Goal: Task Accomplishment & Management: Use online tool/utility

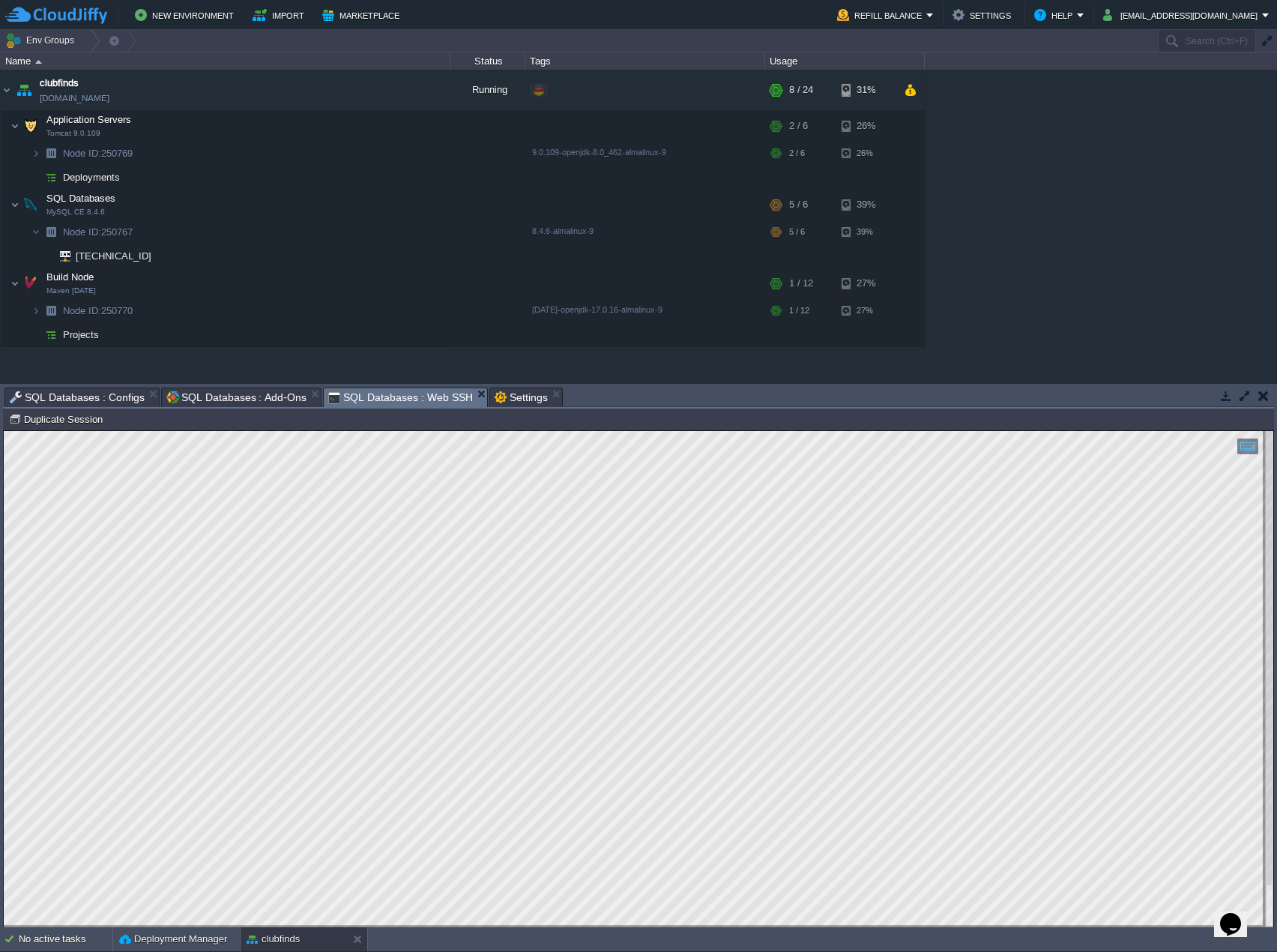
click at [394, 395] on span "SQL Databases : Web SSH" at bounding box center [400, 398] width 144 height 19
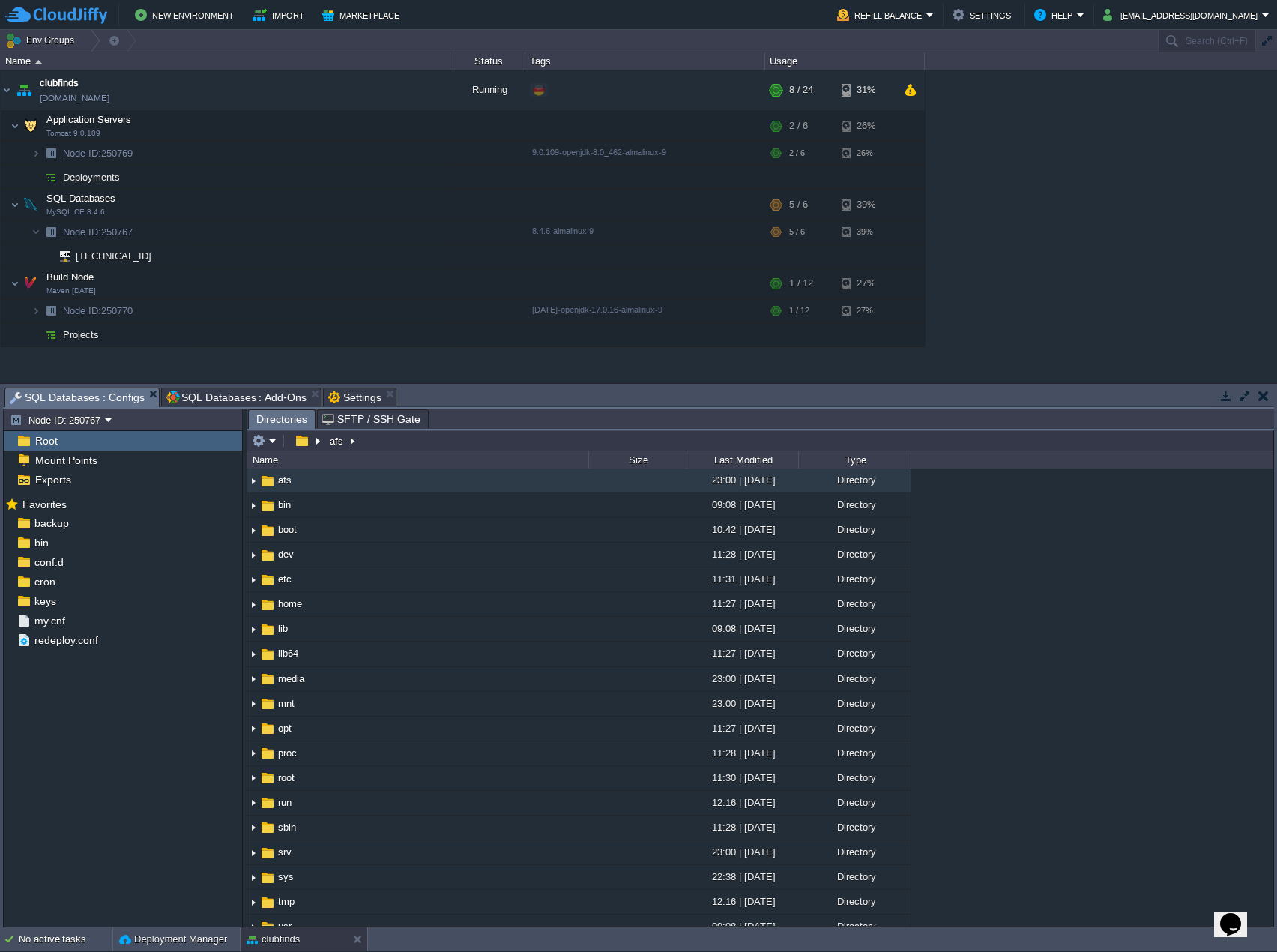
click at [347, 399] on span "Settings" at bounding box center [355, 398] width 53 height 18
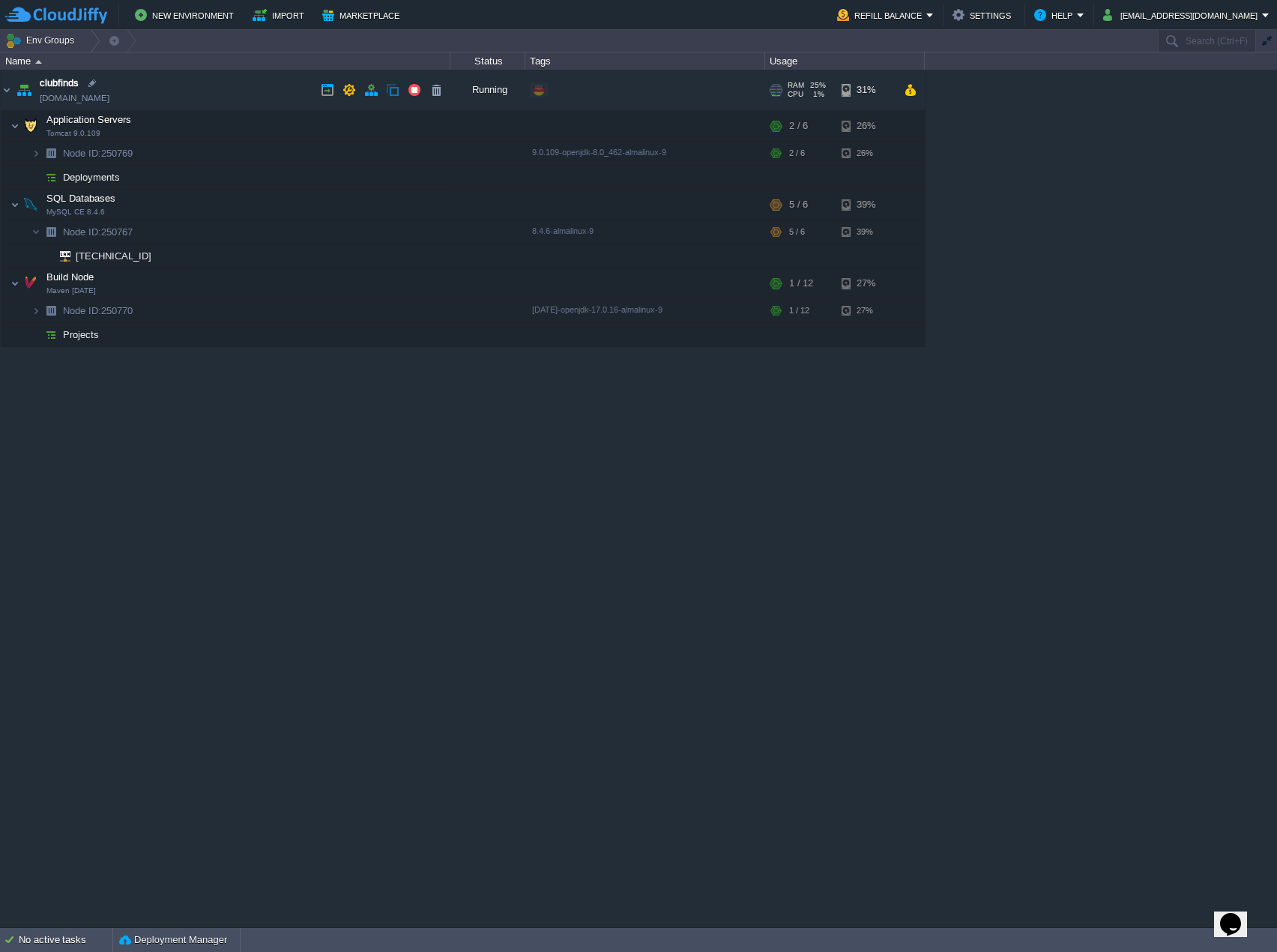
click at [47, 84] on span "clubfinds" at bounding box center [59, 83] width 39 height 15
click at [109, 37] on button "button" at bounding box center [114, 40] width 14 height 21
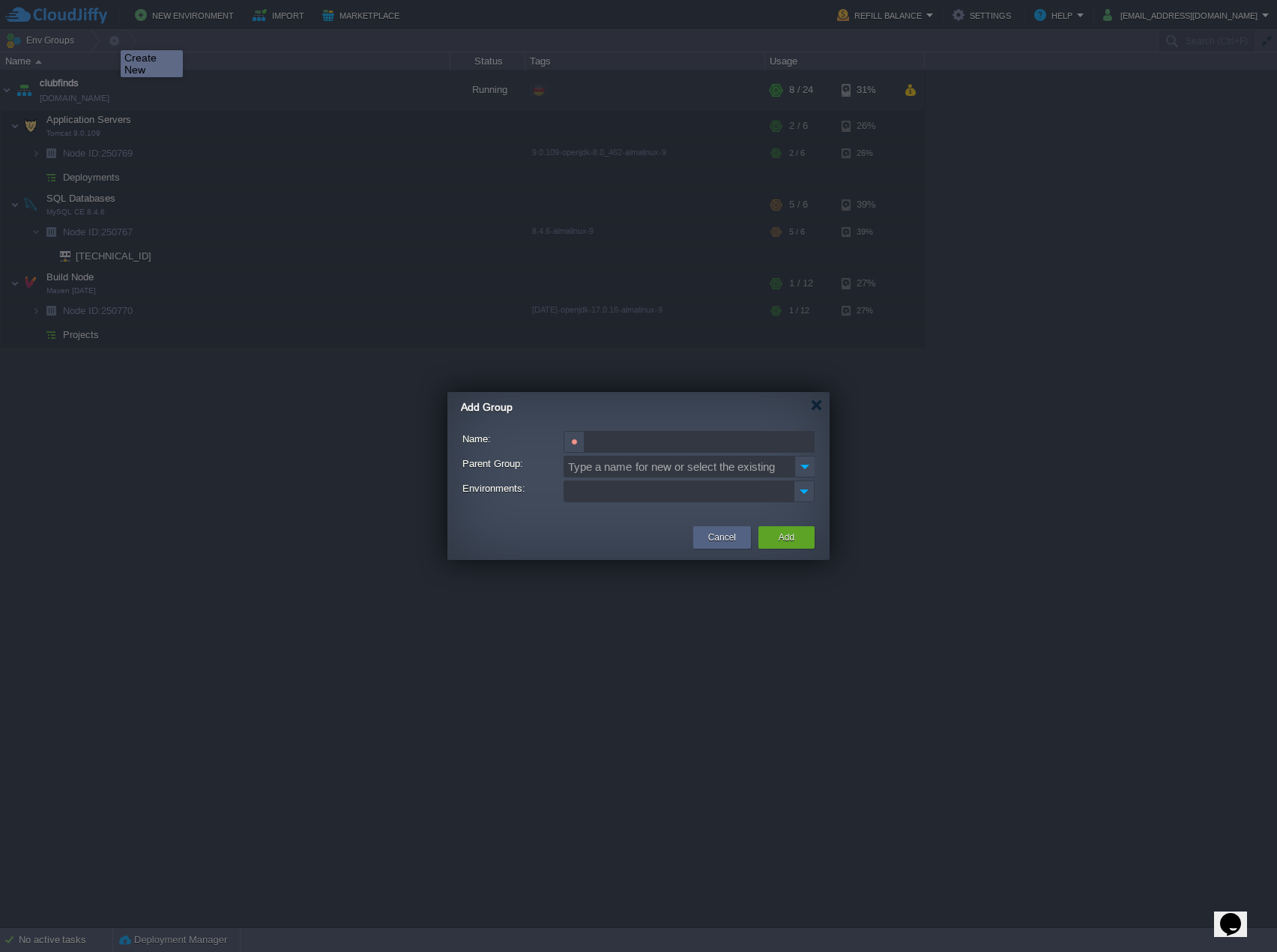
scroll to position [0, 1]
type input "ClubFinds"
click at [801, 470] on img at bounding box center [804, 466] width 21 height 21
click at [805, 469] on img at bounding box center [804, 466] width 21 height 21
type input "Type a name for new or select the existing"
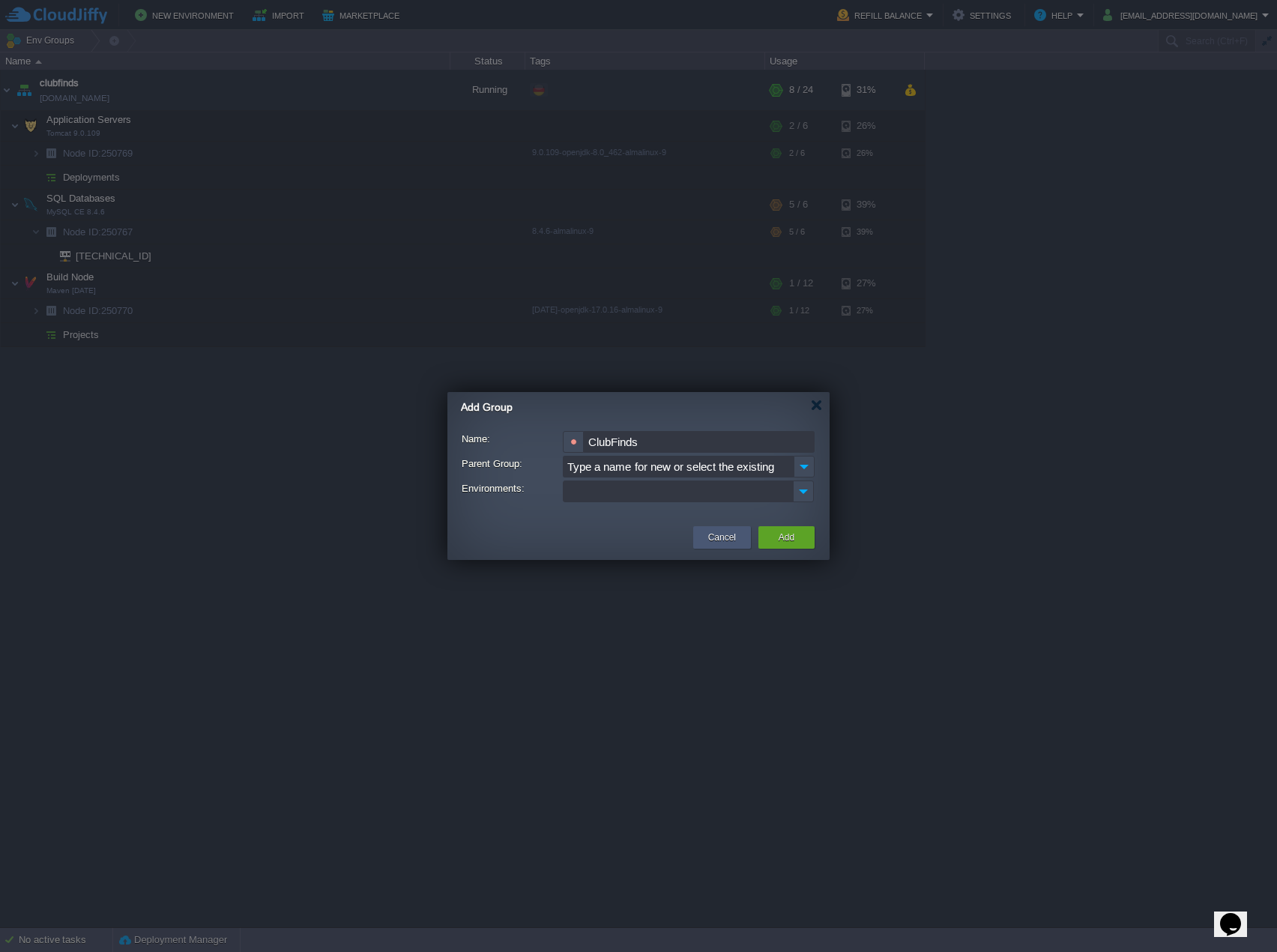
click at [716, 538] on button "Cancel" at bounding box center [722, 537] width 27 height 15
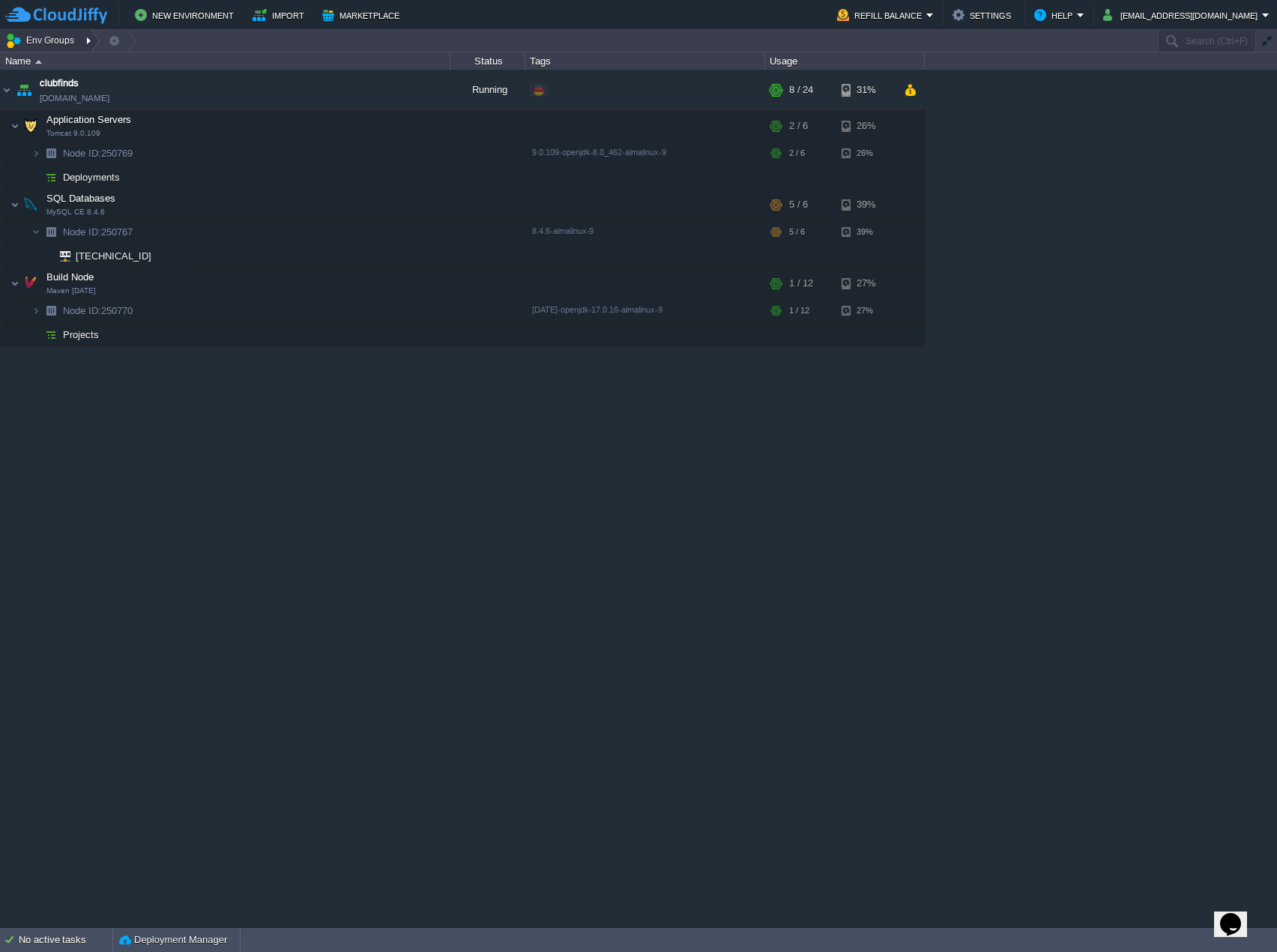
click at [47, 38] on button "Env Groups" at bounding box center [42, 40] width 74 height 21
click at [61, 63] on span "My First Project" at bounding box center [58, 63] width 69 height 11
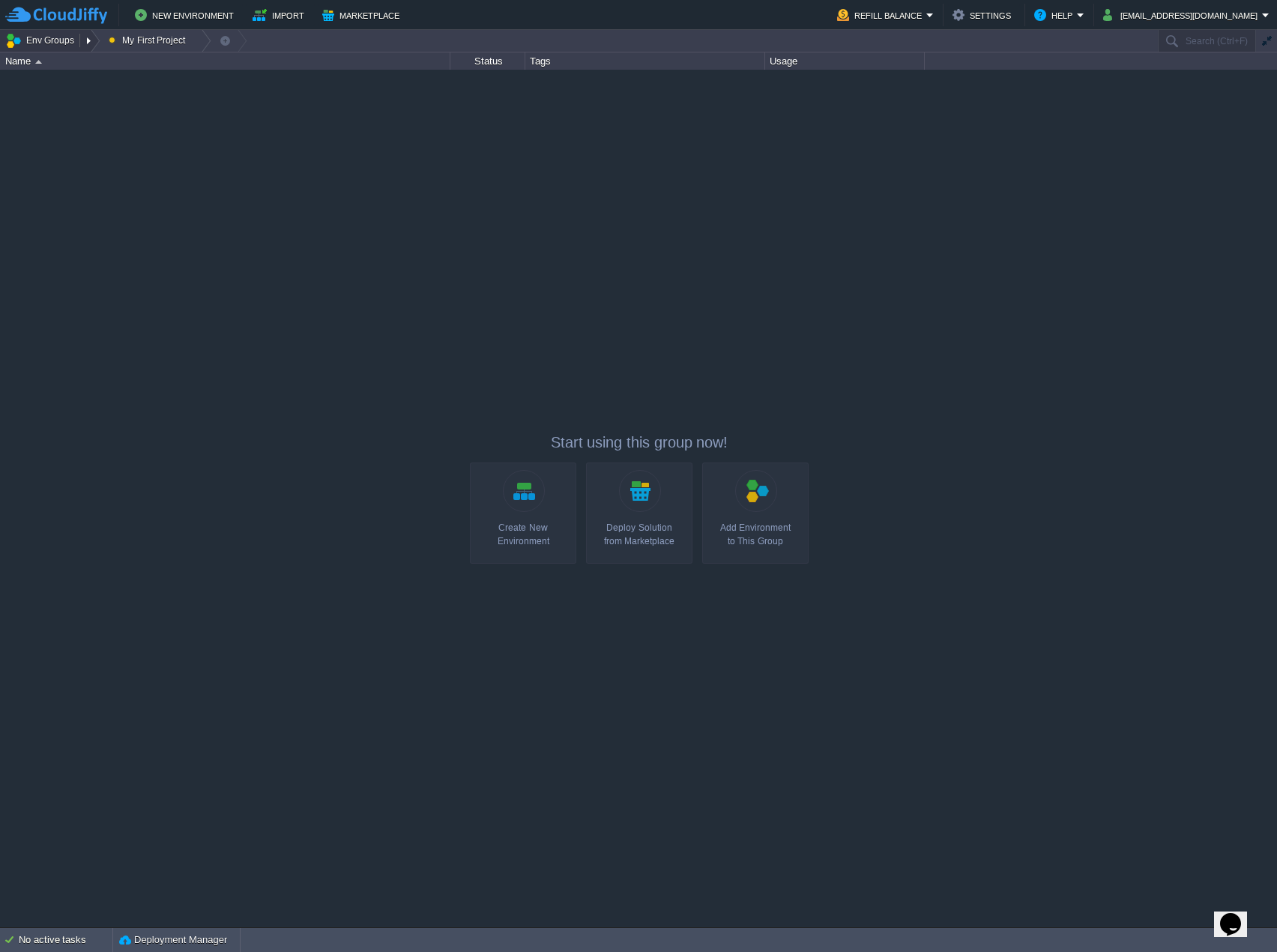
click at [34, 38] on button "Env Groups" at bounding box center [42, 40] width 74 height 21
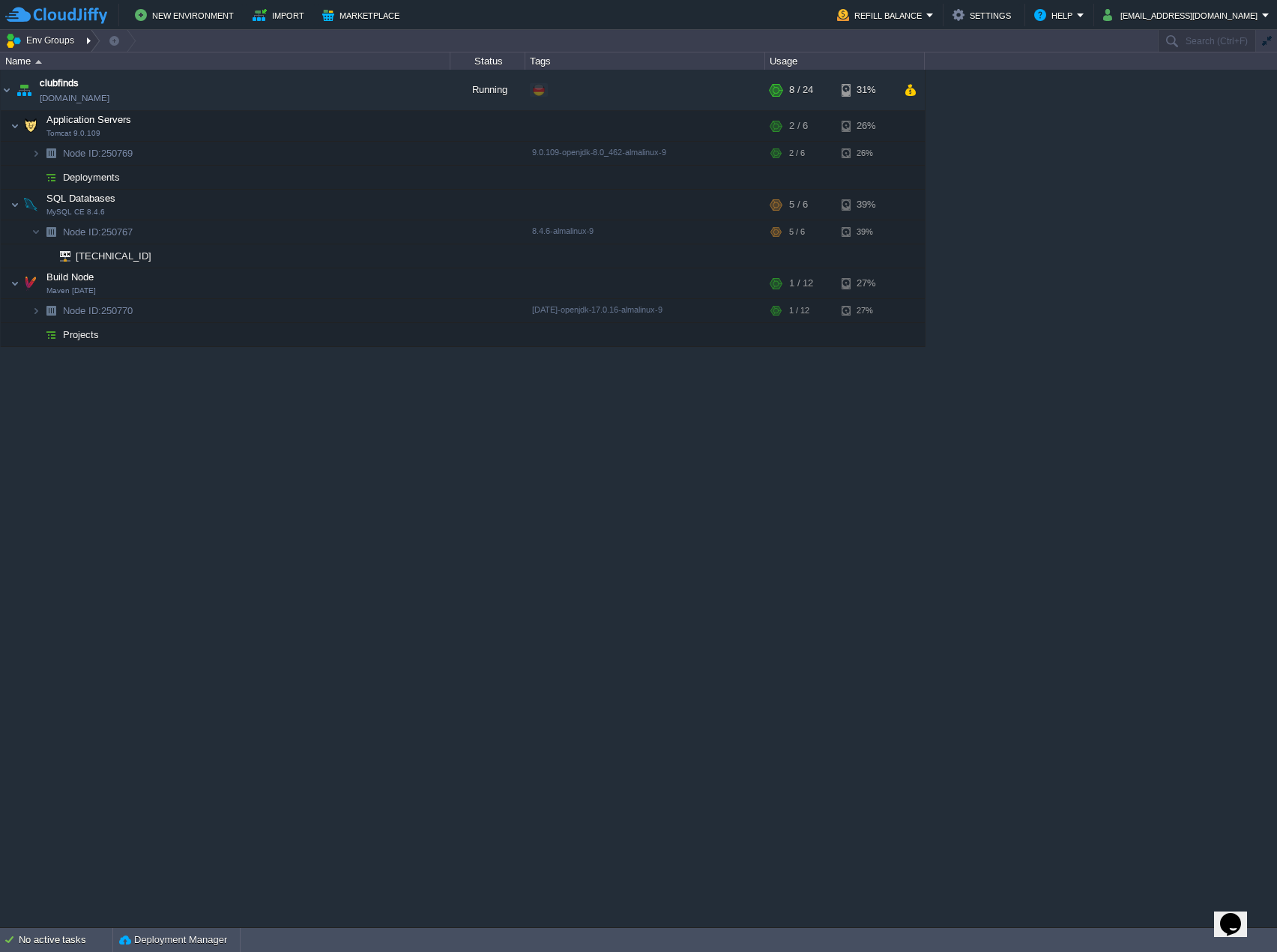
click at [49, 40] on button "Env Groups" at bounding box center [42, 40] width 74 height 21
click at [72, 61] on span "My First Project" at bounding box center [58, 63] width 69 height 11
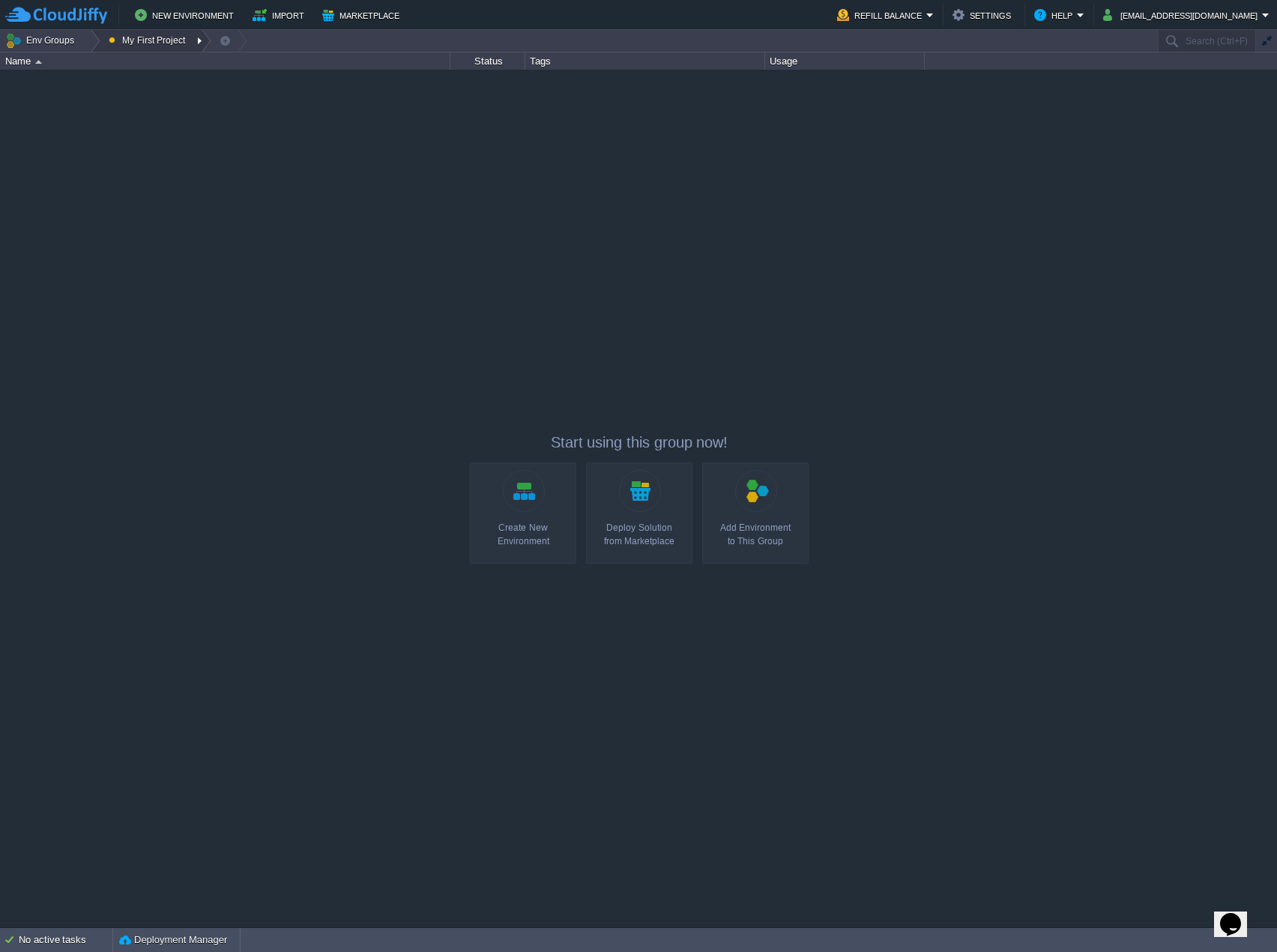
click at [195, 40] on div at bounding box center [201, 40] width 21 height 21
click at [61, 35] on button "Env Groups" at bounding box center [42, 40] width 74 height 21
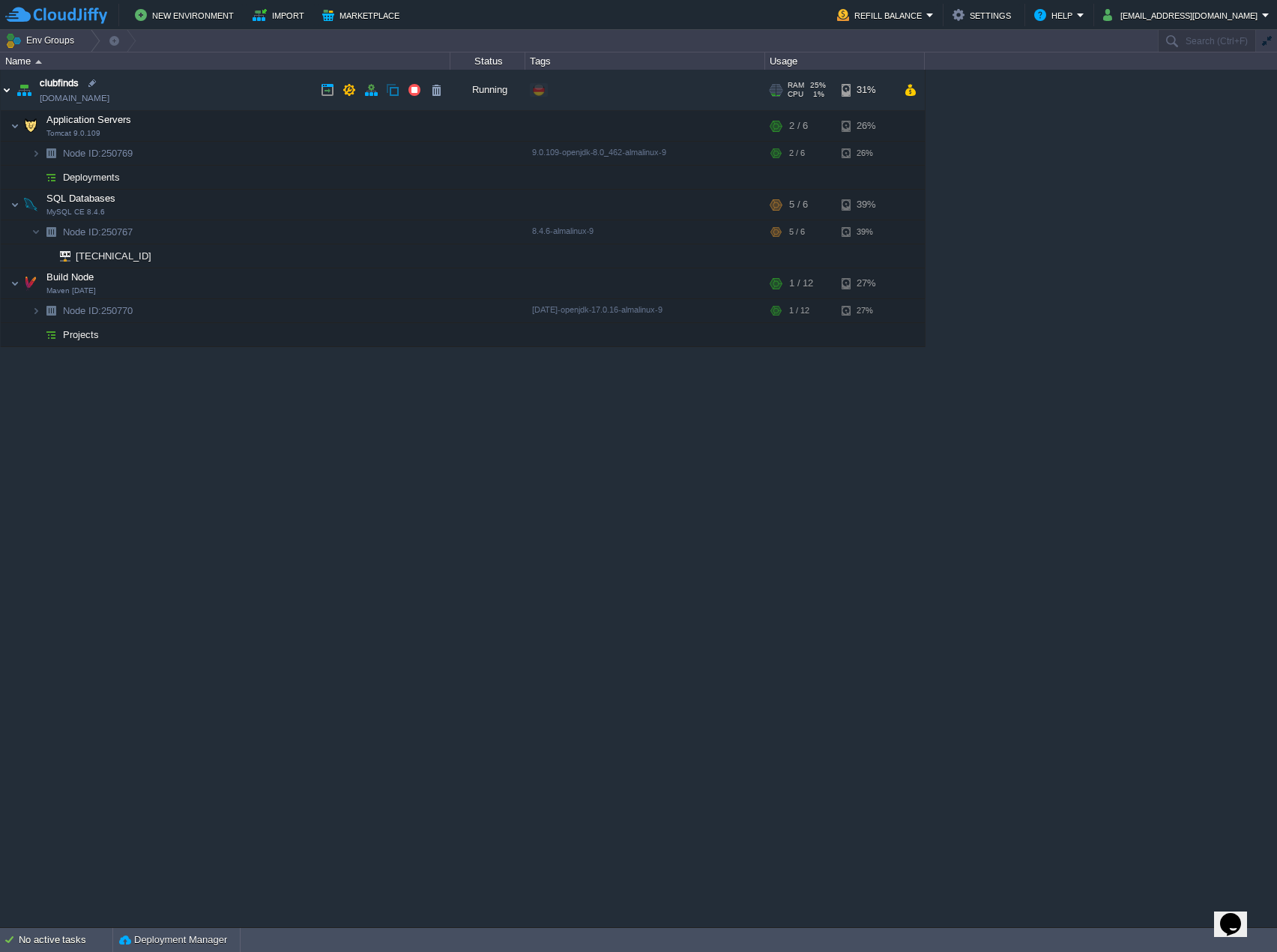
click at [10, 87] on img at bounding box center [7, 89] width 12 height 40
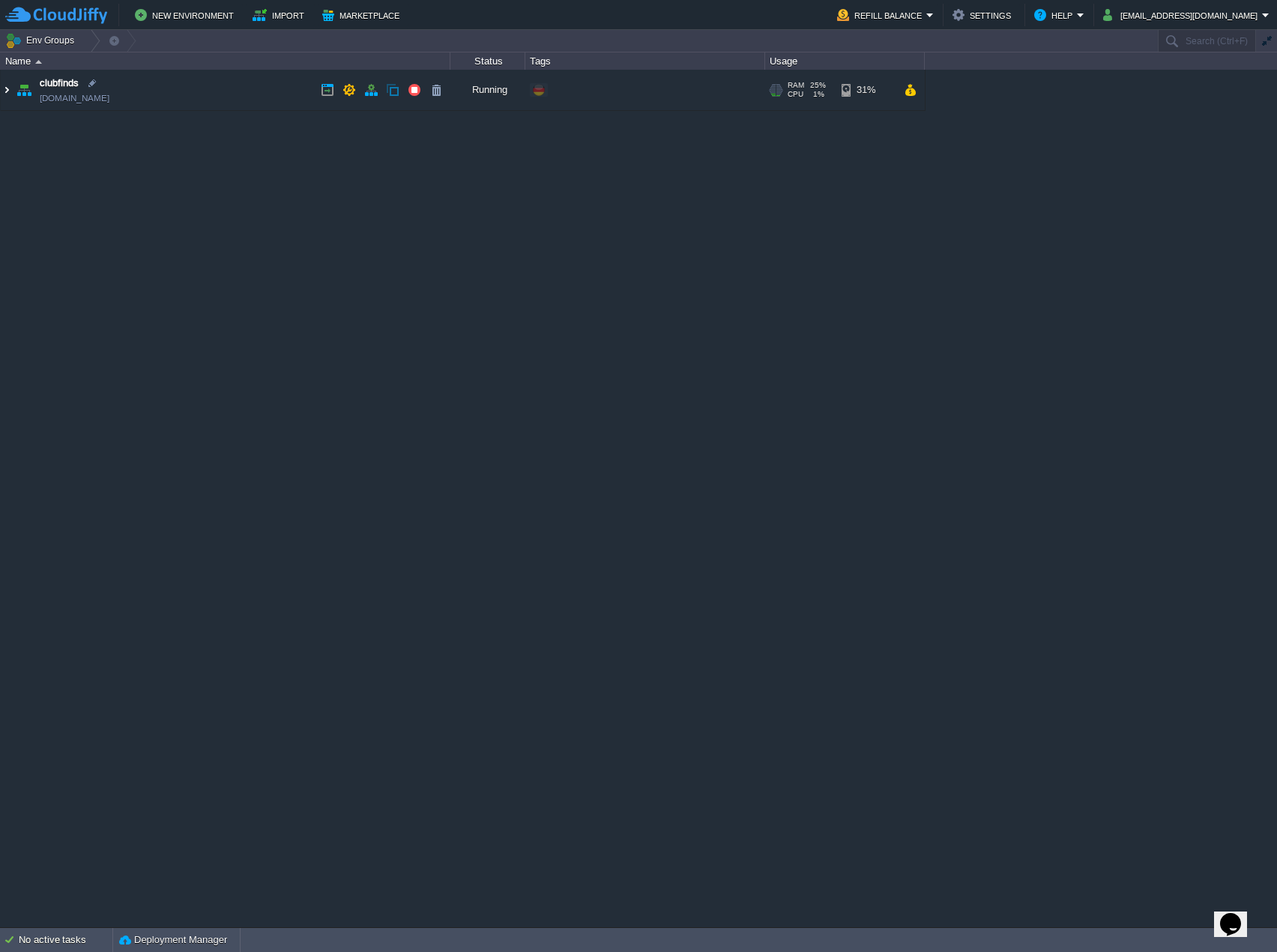
click at [6, 90] on img at bounding box center [7, 89] width 12 height 40
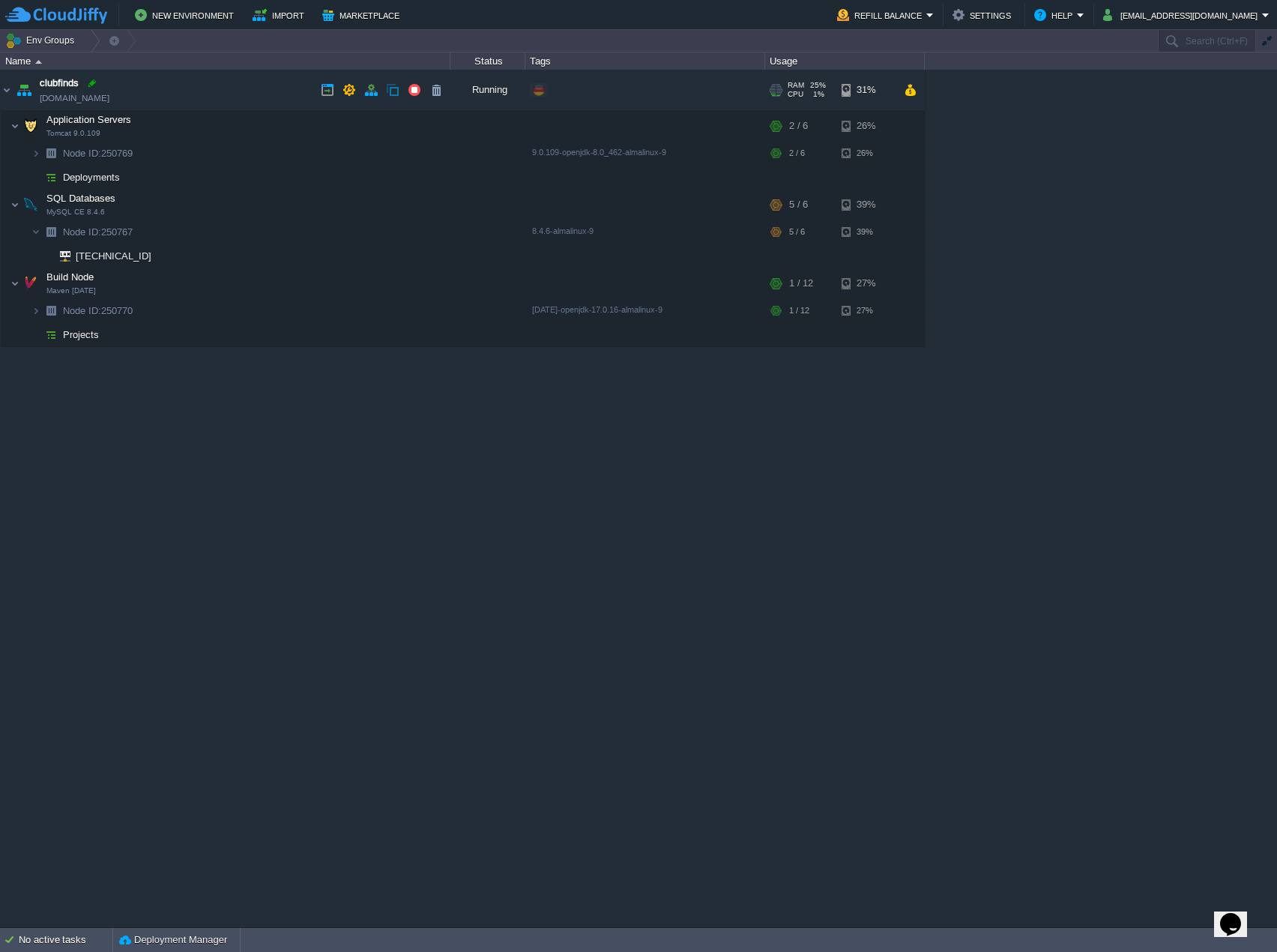
click at [91, 85] on div at bounding box center [92, 83] width 14 height 14
drag, startPoint x: 216, startPoint y: 537, endPoint x: 209, endPoint y: 479, distance: 58.4
click at [211, 536] on div "clubfinds clubfinds.de-fra1.cloudjiffy.net Running + Add to Env Group RAM 25% C…" at bounding box center [638, 498] width 1277 height 857
click at [350, 88] on button "button" at bounding box center [350, 90] width 14 height 14
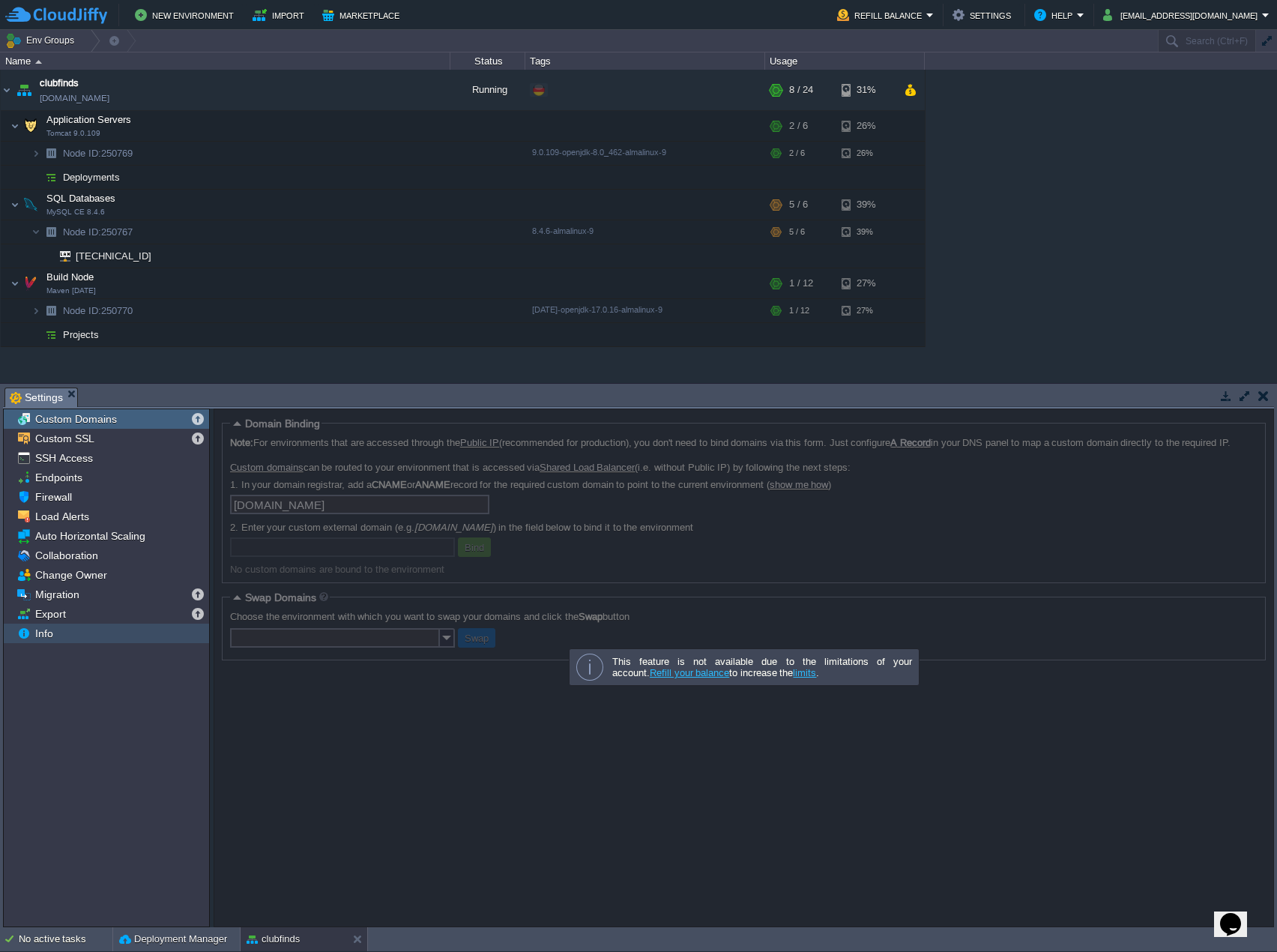
click at [54, 634] on span "Info" at bounding box center [44, 634] width 23 height 14
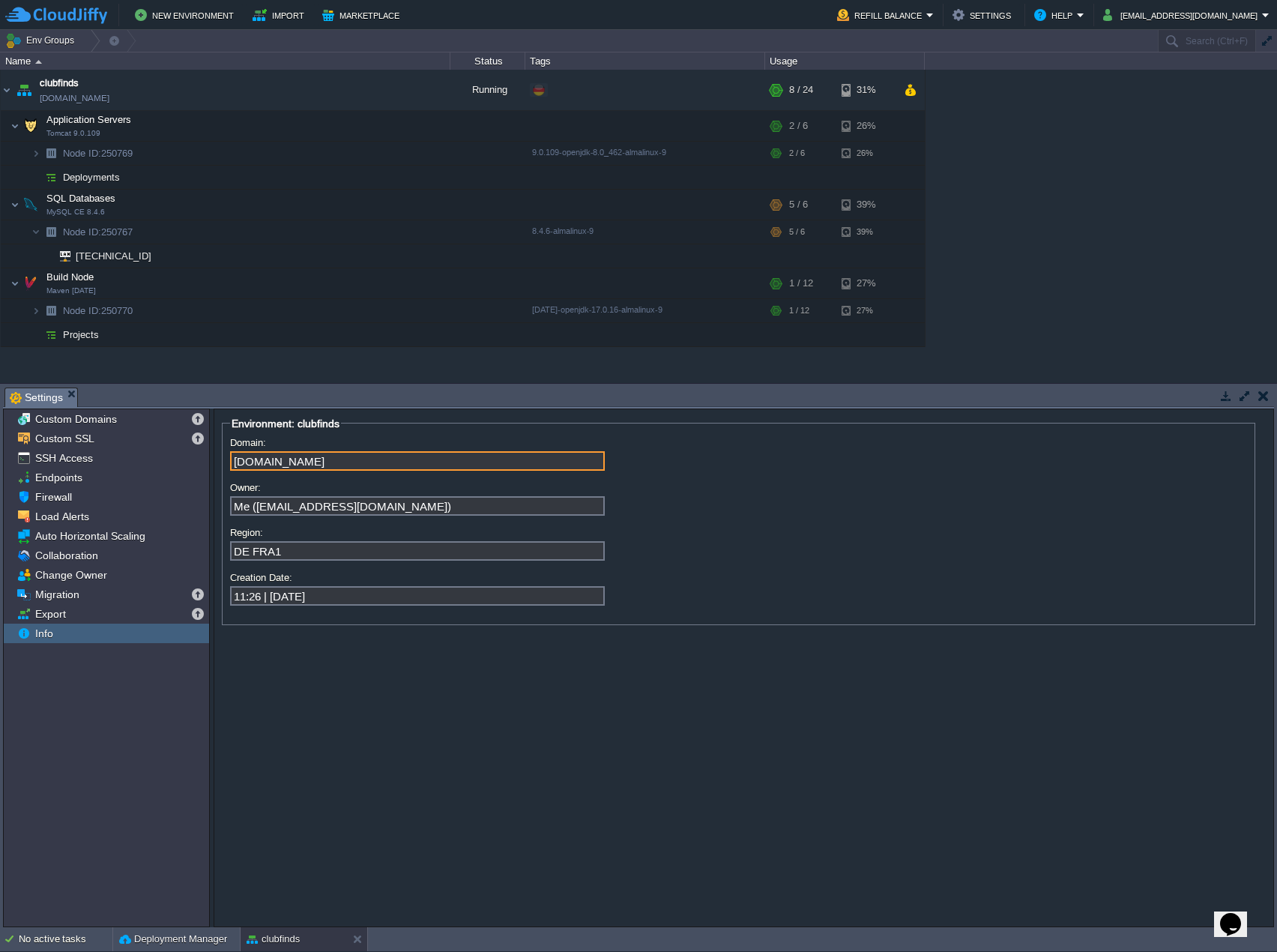
click at [277, 460] on input "[DOMAIN_NAME]" at bounding box center [417, 461] width 375 height 20
click at [354, 457] on input "[DOMAIN_NAME]" at bounding box center [417, 461] width 375 height 20
click at [395, 457] on input "[DOMAIN_NAME]" at bounding box center [417, 461] width 375 height 20
click at [402, 458] on input "[DOMAIN_NAME]" at bounding box center [417, 461] width 375 height 20
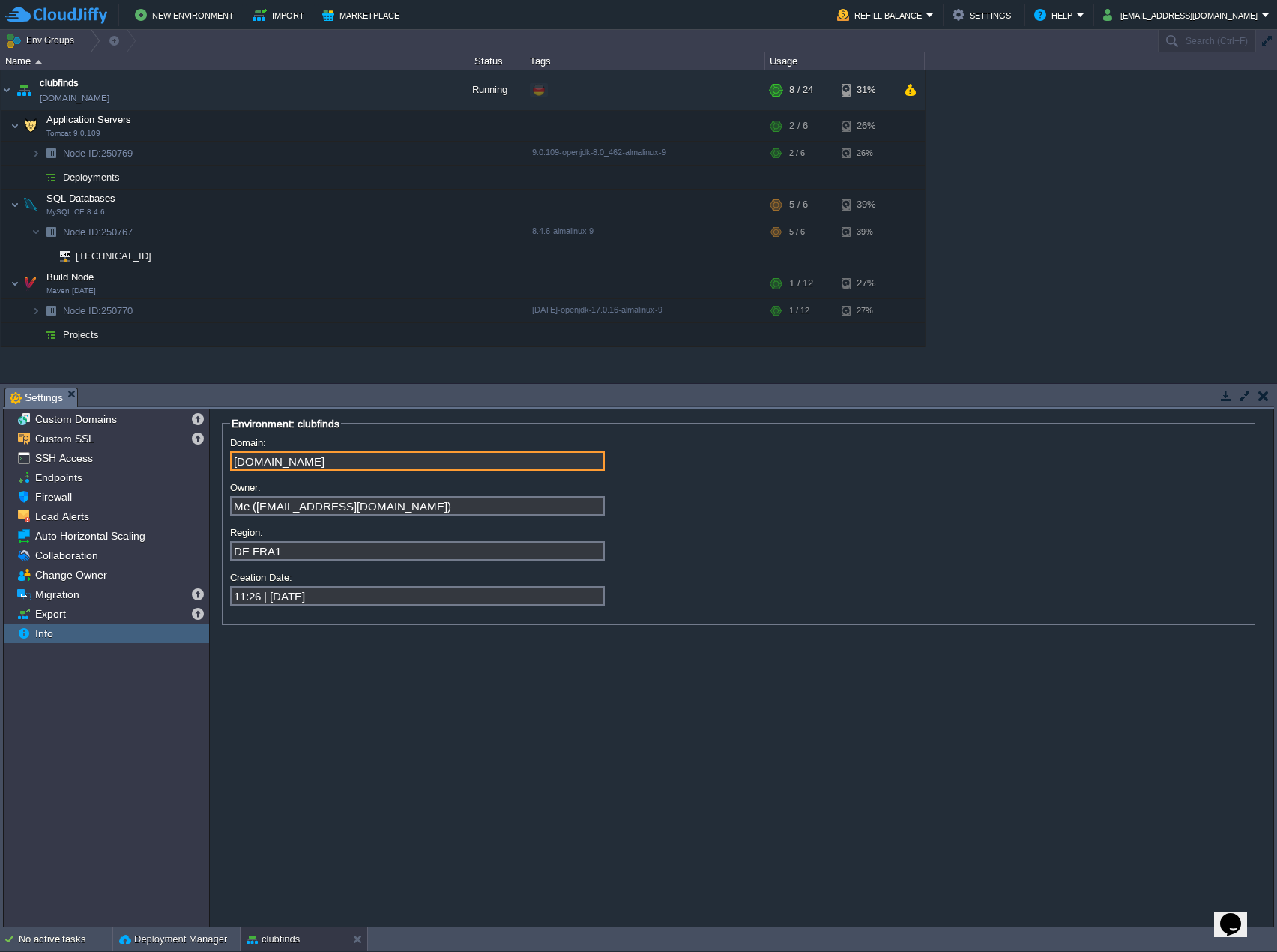
click at [369, 505] on input "Me (proyectos@easydevel.com)" at bounding box center [417, 506] width 375 height 20
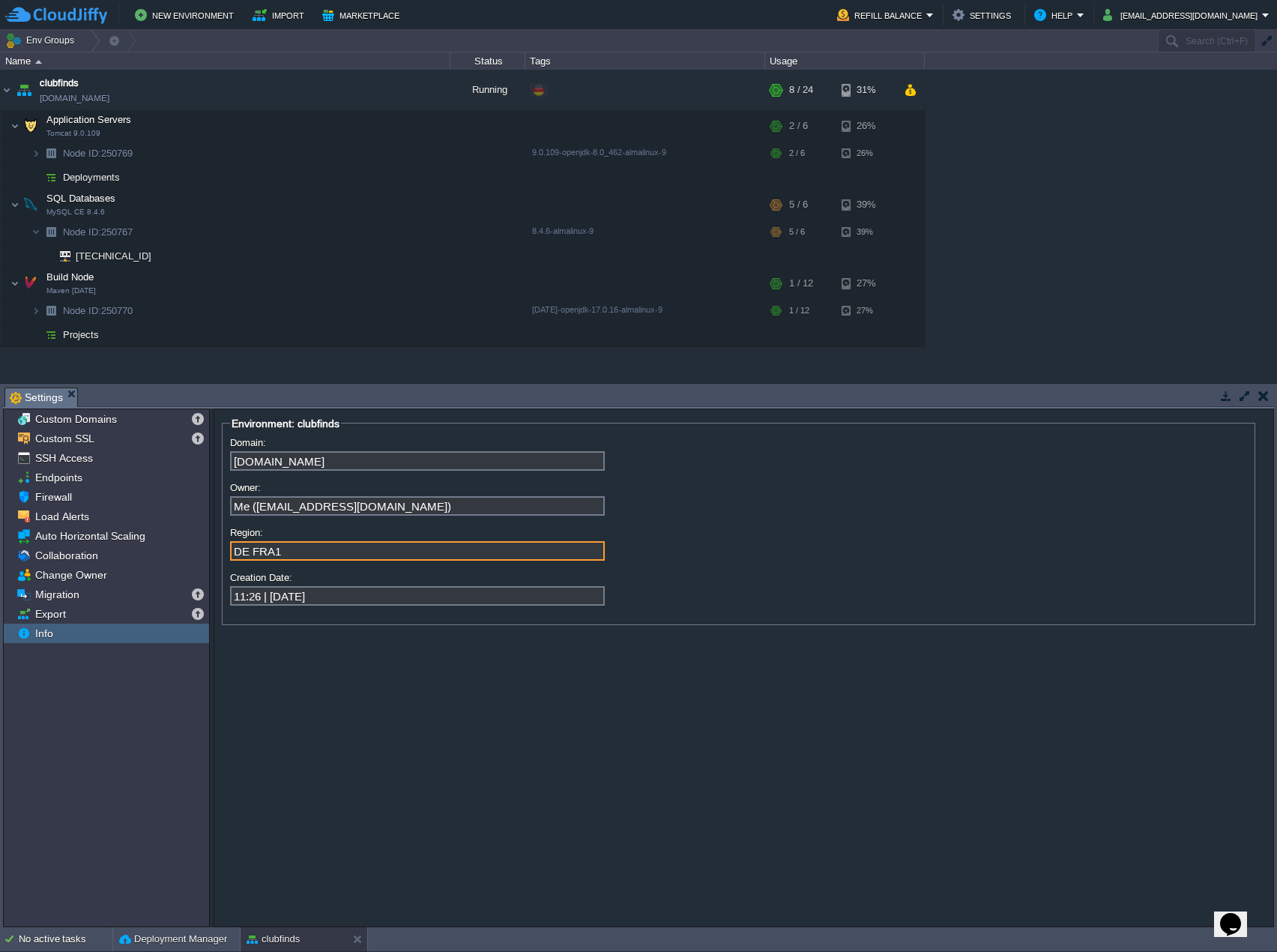
click at [312, 555] on input "DE FRA1" at bounding box center [417, 551] width 375 height 20
click at [87, 40] on div at bounding box center [90, 40] width 21 height 21
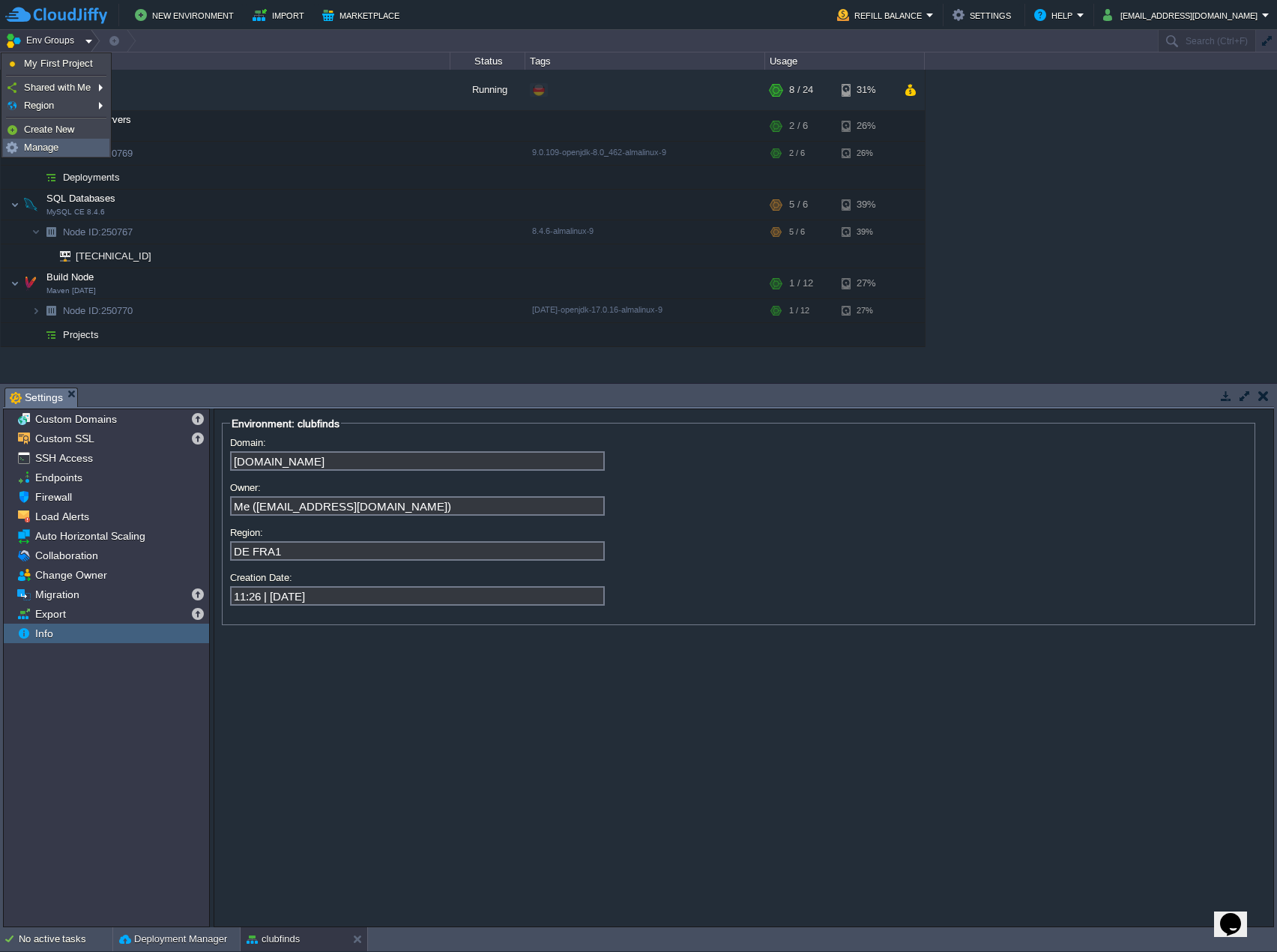
click at [64, 150] on link "Manage" at bounding box center [56, 148] width 105 height 17
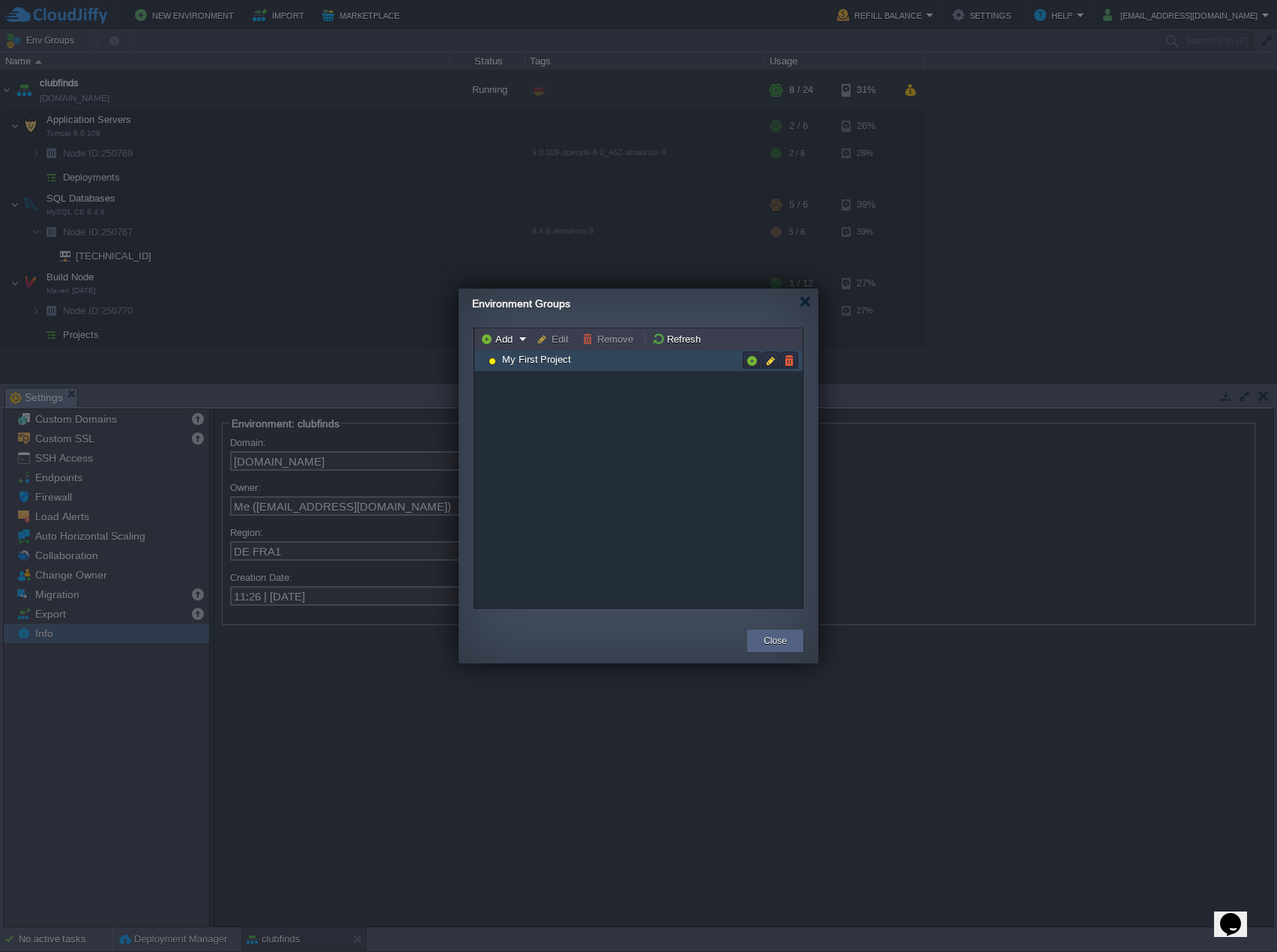
click at [548, 361] on span "My First Project" at bounding box center [537, 359] width 73 height 13
click at [772, 360] on button "button" at bounding box center [770, 360] width 14 height 14
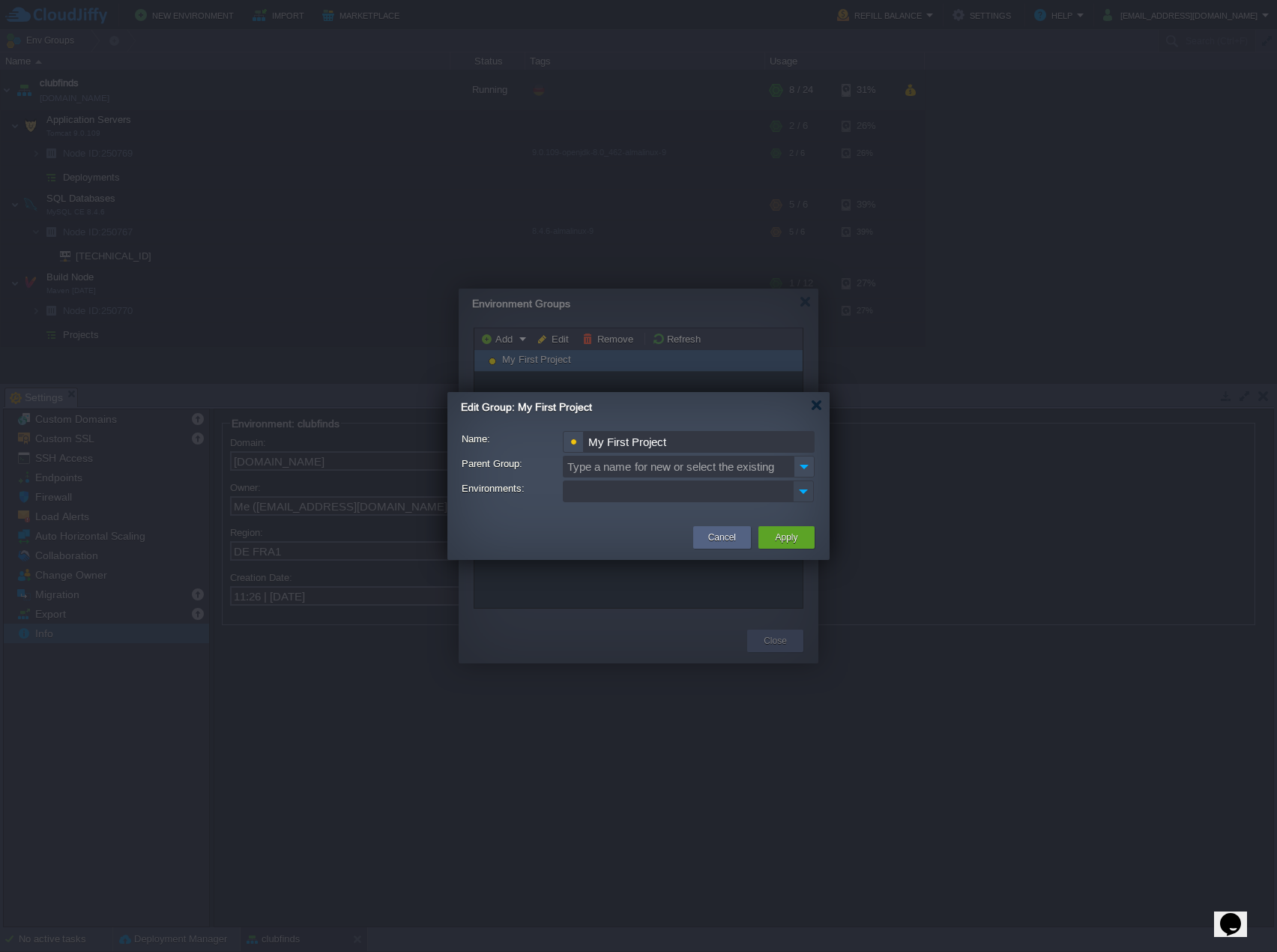
click at [801, 490] on img at bounding box center [804, 491] width 20 height 21
click at [705, 518] on div "clubfinds" at bounding box center [688, 515] width 250 height 25
click at [678, 446] on input "My First Project" at bounding box center [699, 441] width 231 height 21
drag, startPoint x: 697, startPoint y: 443, endPoint x: 549, endPoint y: 441, distance: 148.0
click at [549, 441] on div "Name: My First Project" at bounding box center [637, 441] width 352 height 21
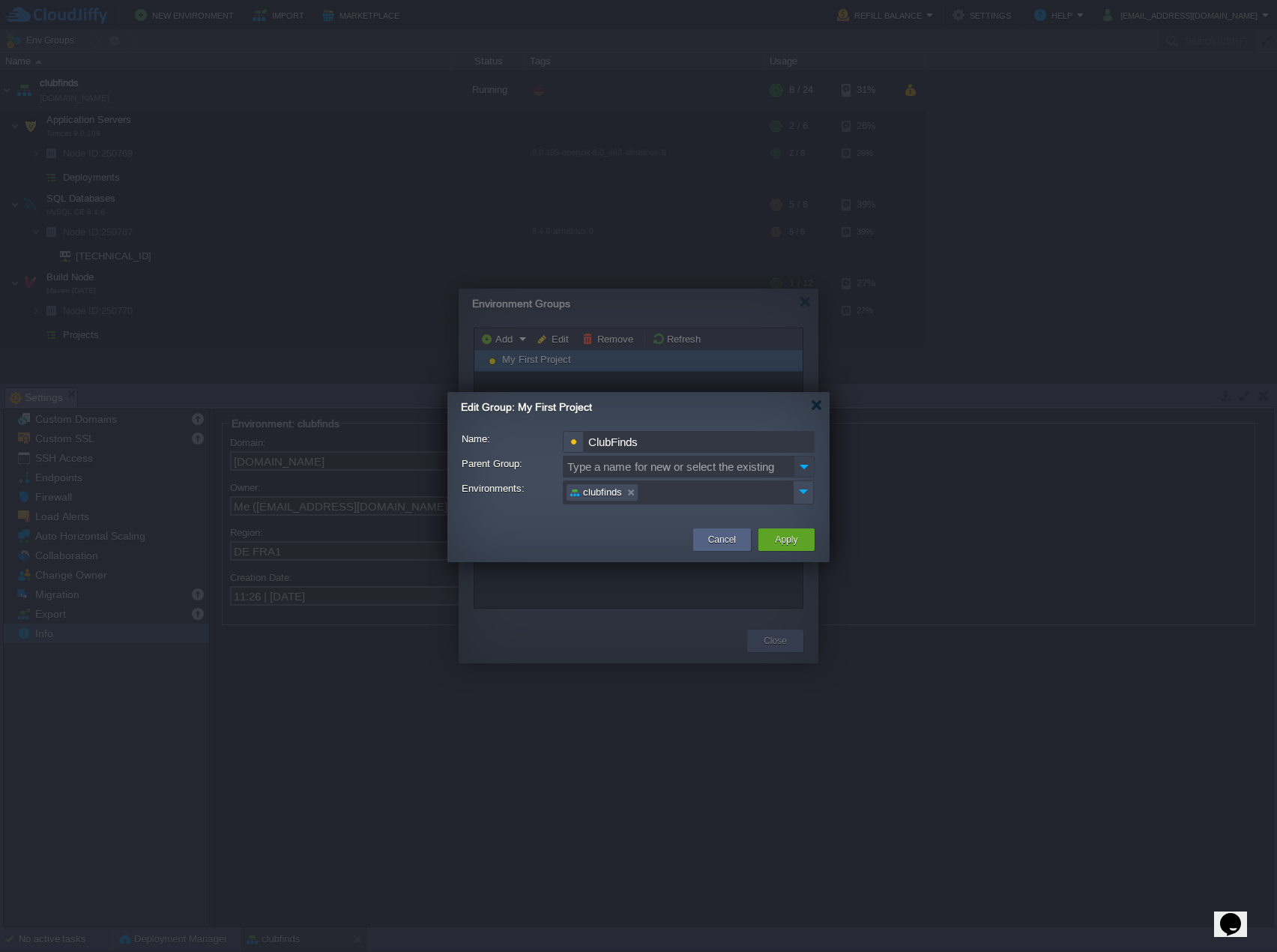
type input "ClubFinds"
click at [805, 470] on img at bounding box center [804, 466] width 21 height 21
type input "Type a name for new or select the existing"
click at [789, 537] on button "Apply" at bounding box center [785, 540] width 22 height 15
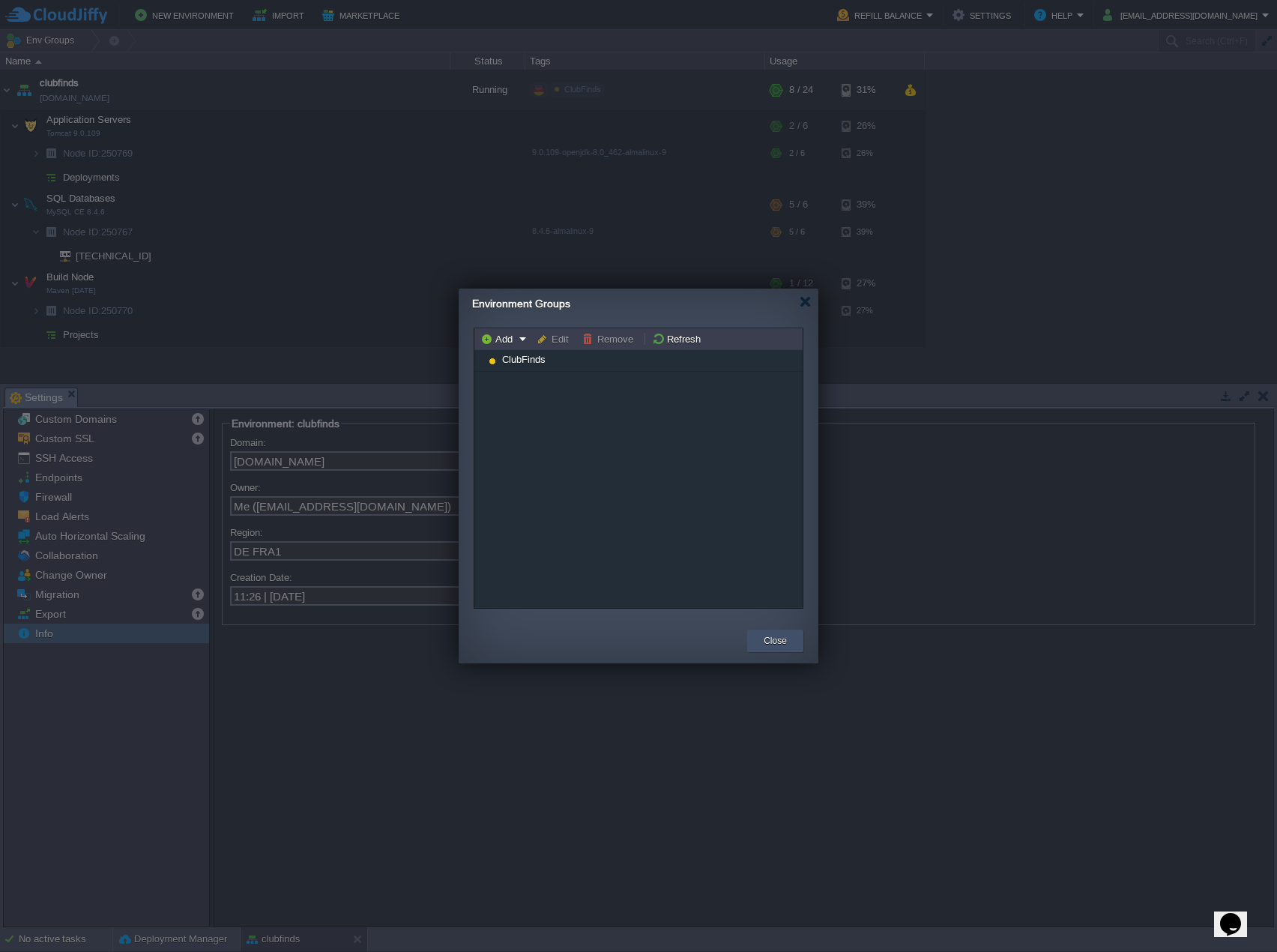
click at [769, 641] on button "Close" at bounding box center [775, 641] width 23 height 15
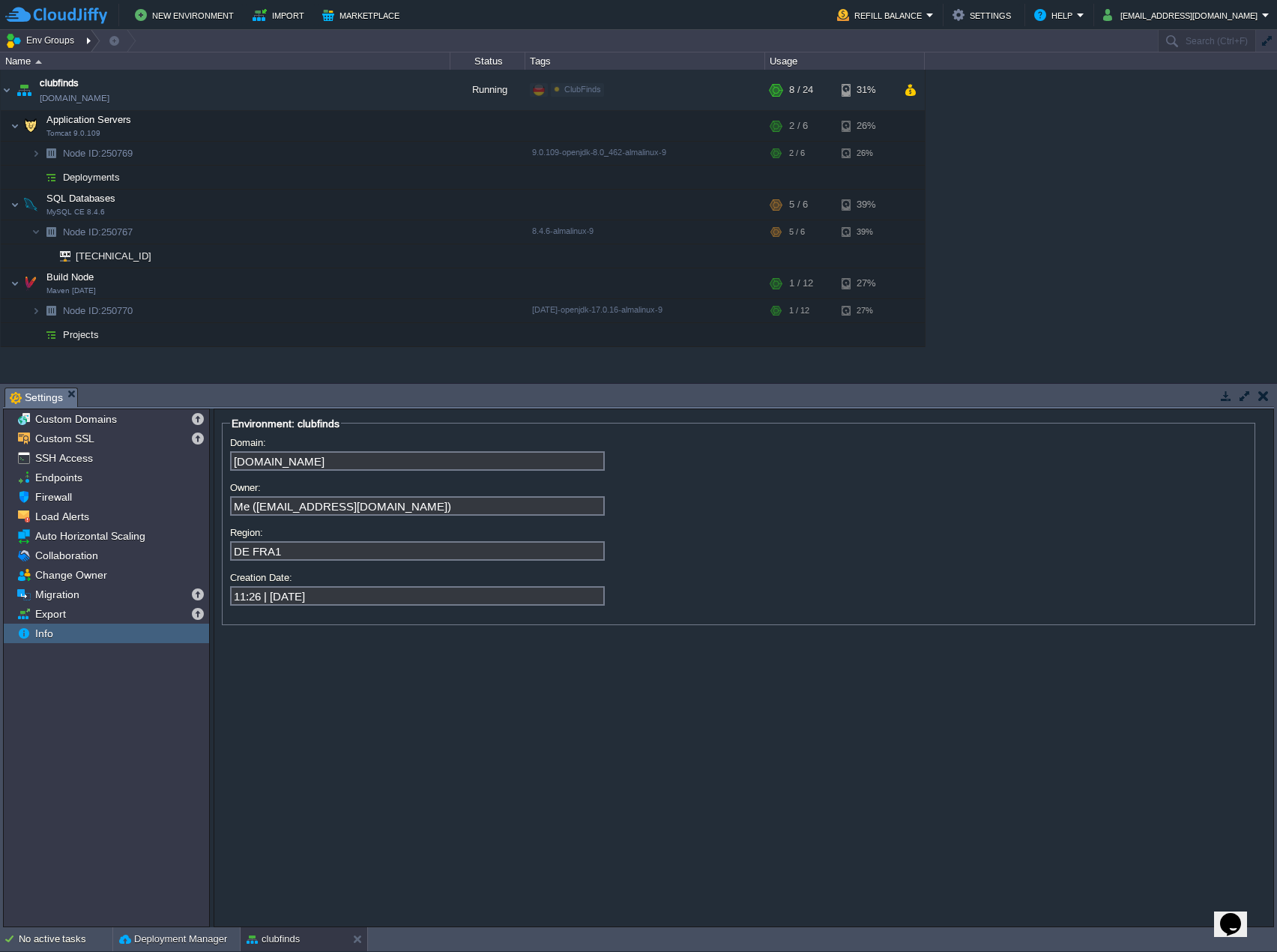
click at [69, 41] on button "Env Groups" at bounding box center [42, 40] width 74 height 21
click at [69, 57] on link "ClubFinds" at bounding box center [55, 64] width 102 height 17
click at [60, 40] on button "Env Groups" at bounding box center [42, 40] width 74 height 21
click at [67, 40] on button "Env Groups" at bounding box center [42, 40] width 74 height 21
click at [79, 65] on link "ClubFinds" at bounding box center [55, 64] width 102 height 17
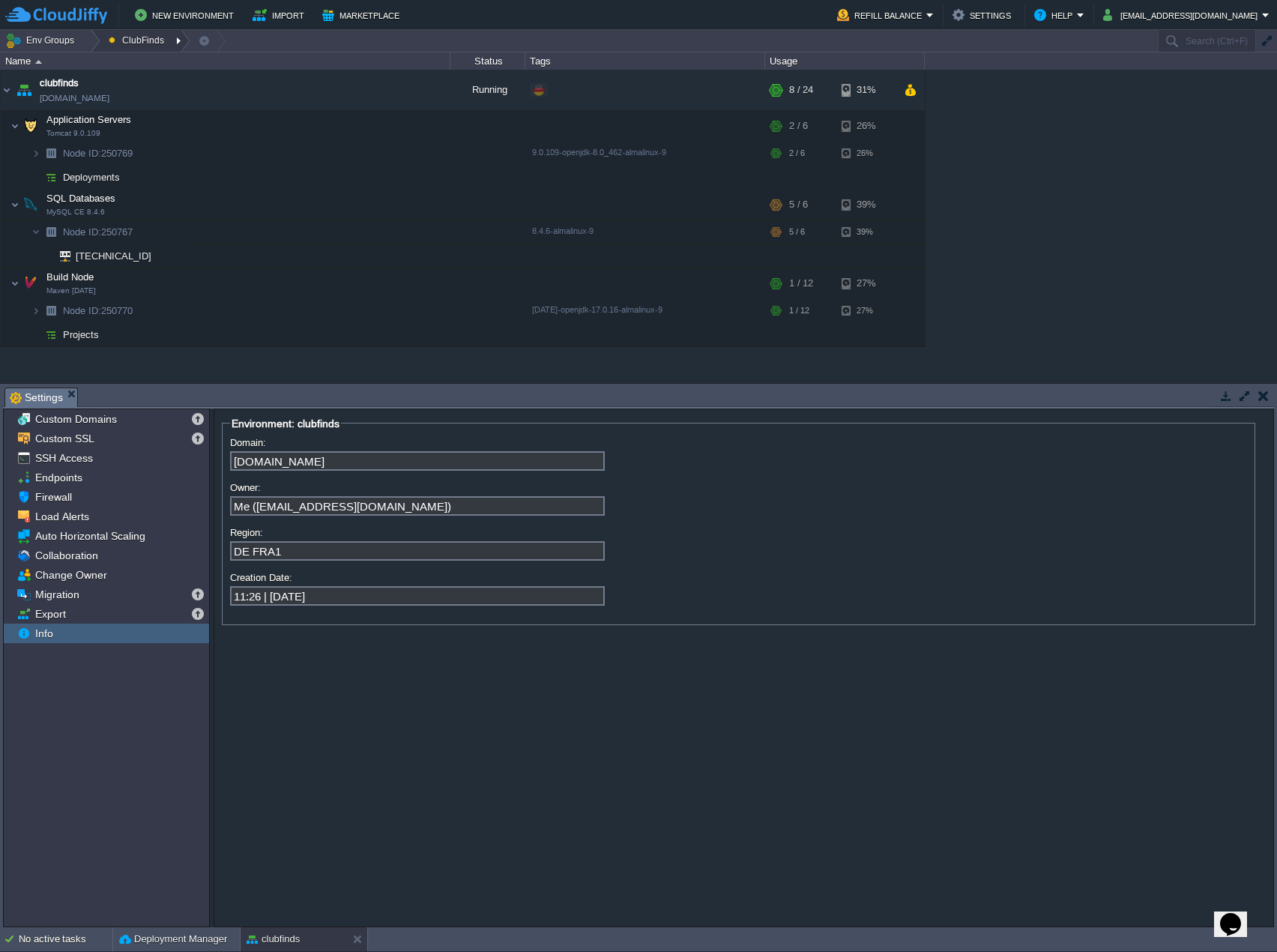
click at [134, 40] on button "ClubFinds" at bounding box center [139, 40] width 61 height 21
click at [145, 40] on button "ClubFinds" at bounding box center [139, 40] width 61 height 21
click at [54, 615] on span "Export" at bounding box center [50, 614] width 36 height 14
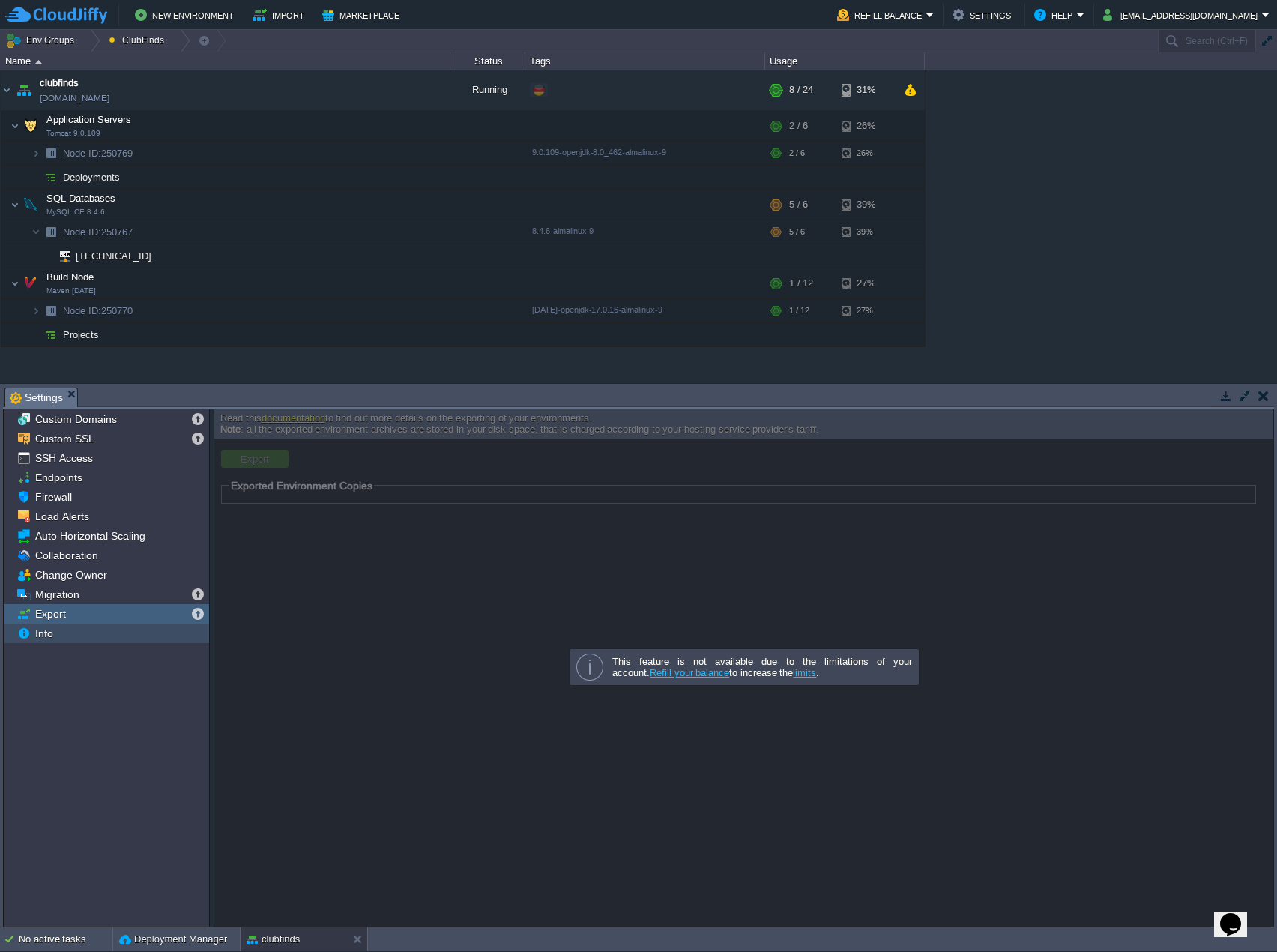
click at [53, 634] on span "Info" at bounding box center [44, 634] width 23 height 14
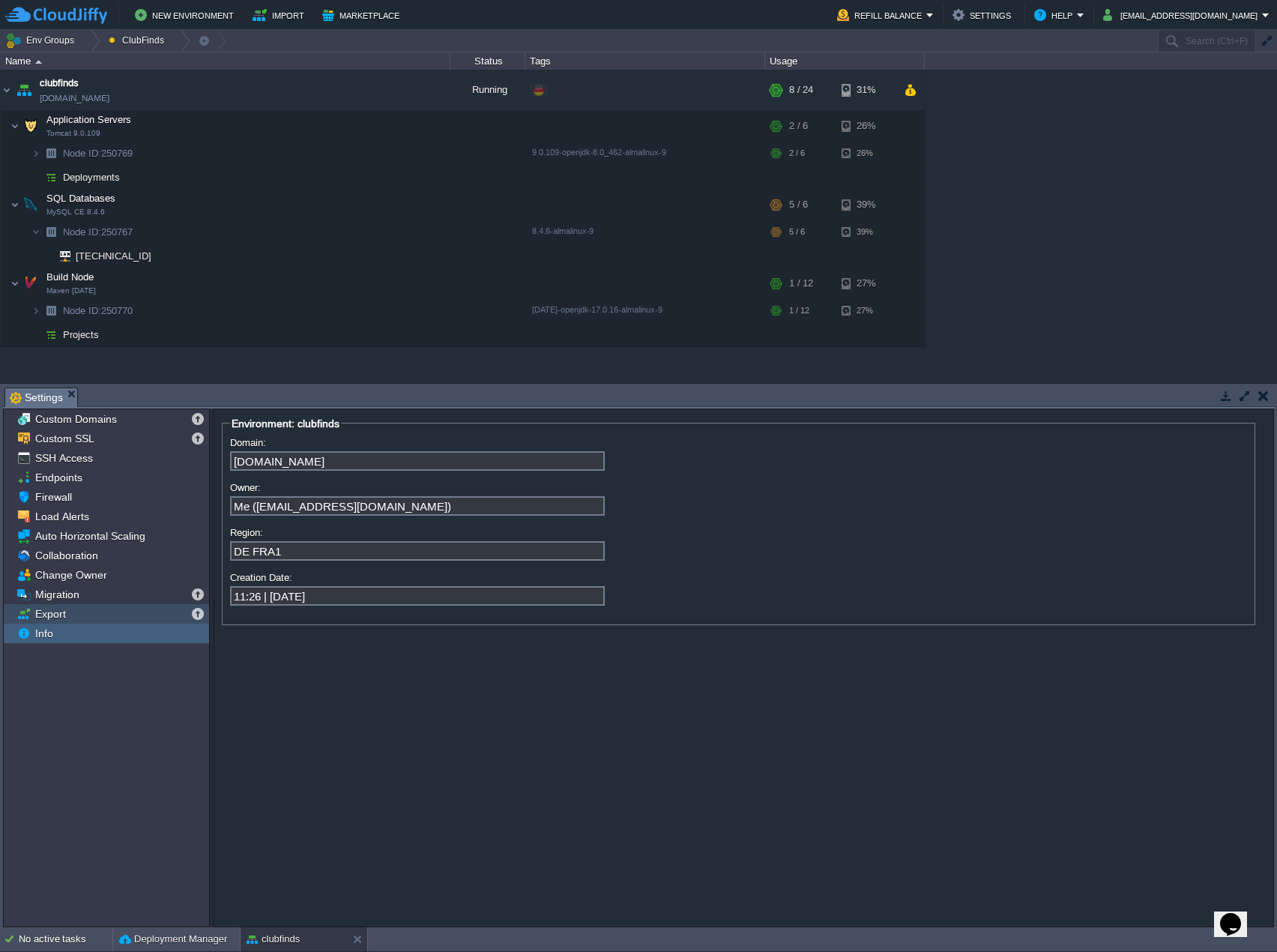
click at [60, 618] on span "Export" at bounding box center [50, 614] width 36 height 14
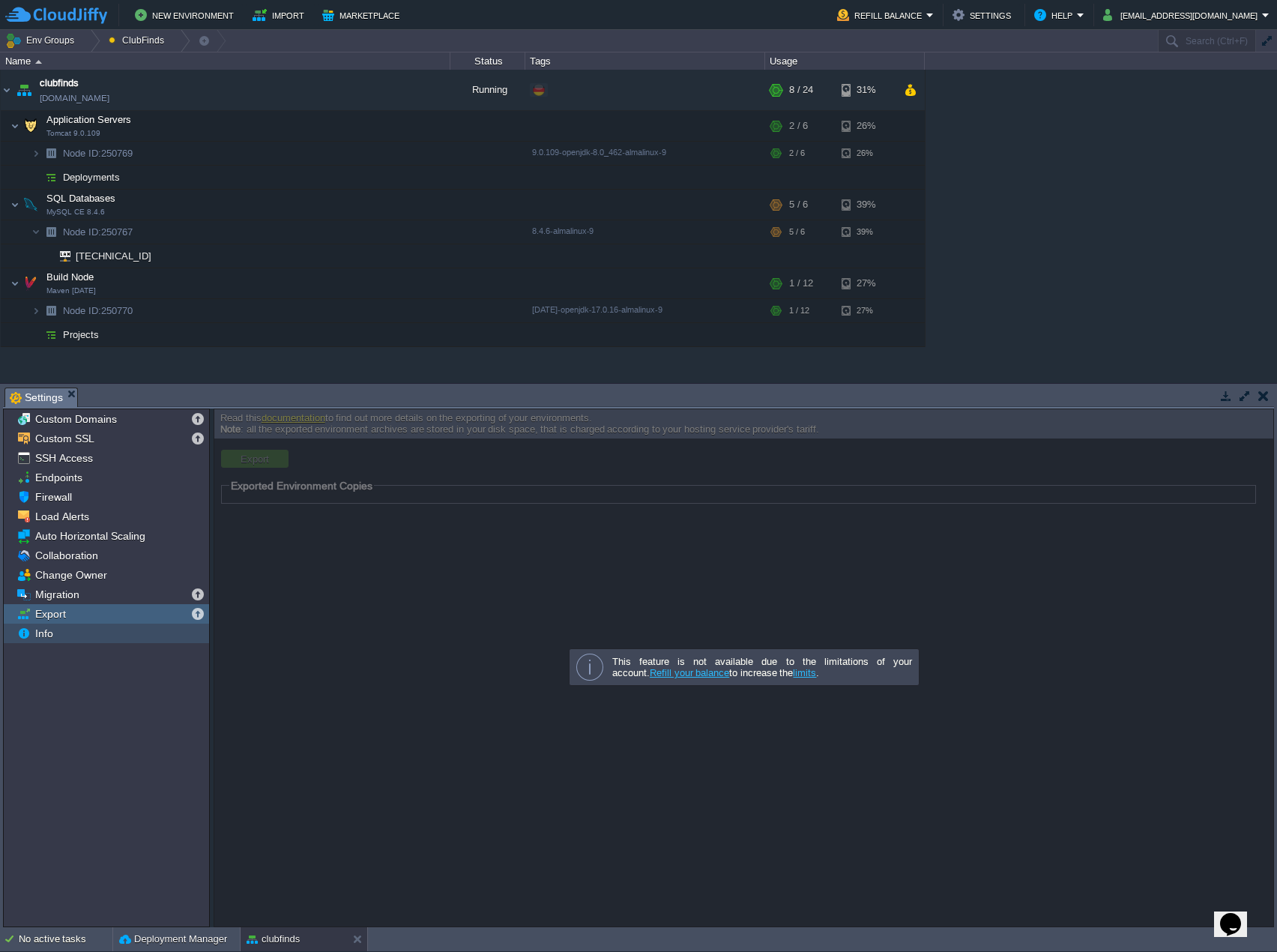
click at [51, 634] on span "Info" at bounding box center [44, 634] width 23 height 14
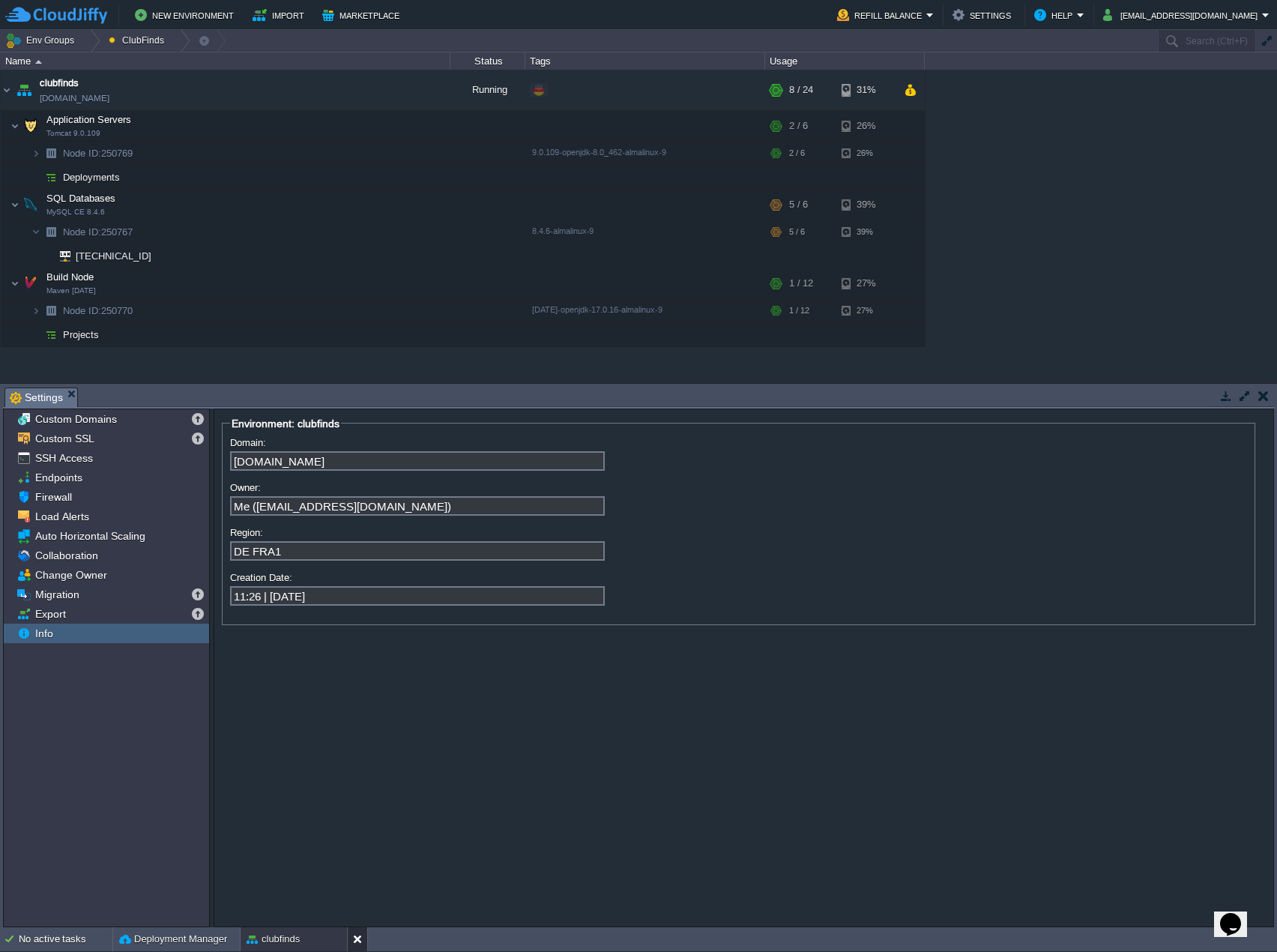
click at [356, 944] on button at bounding box center [360, 939] width 15 height 15
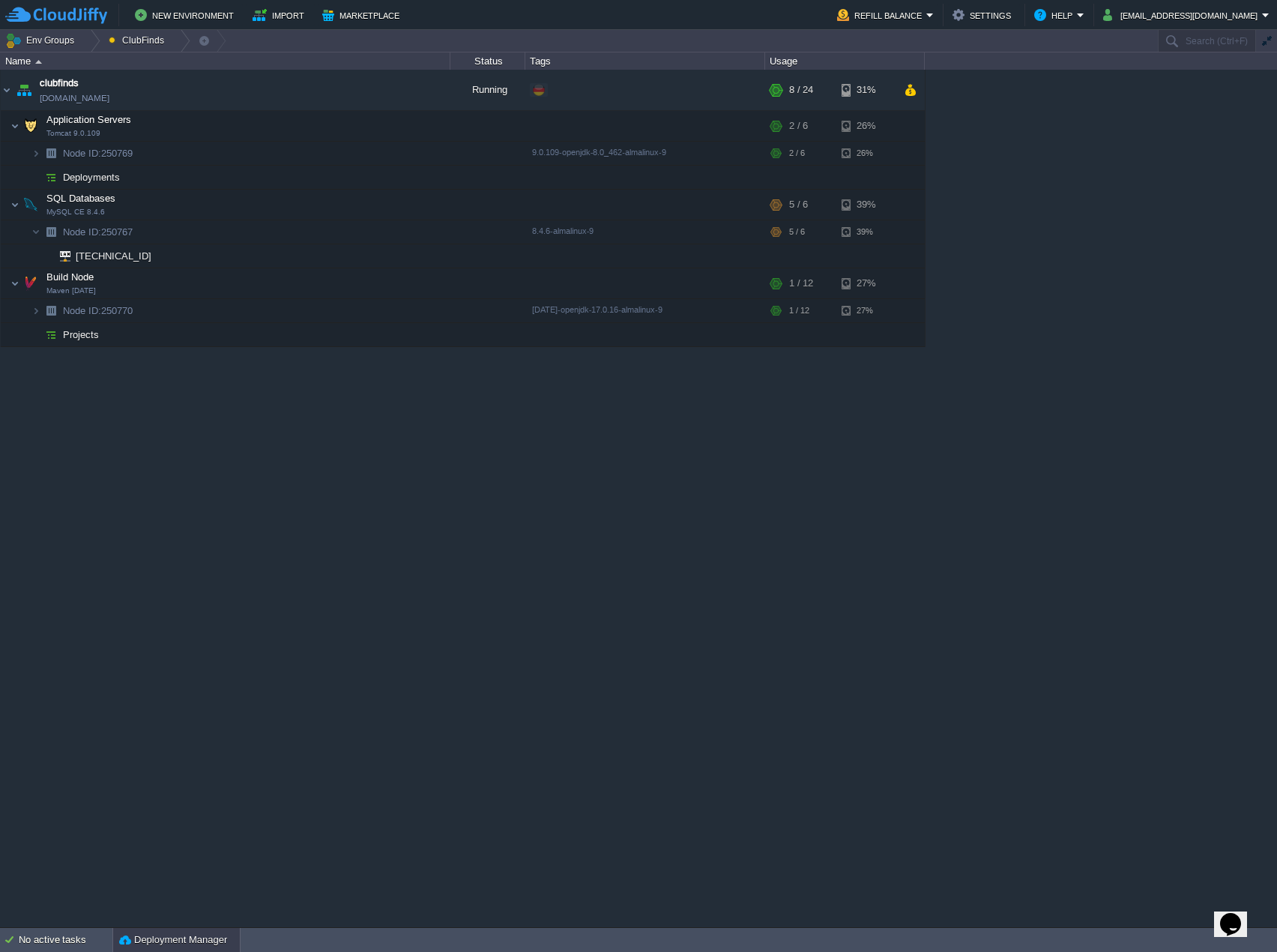
click at [167, 946] on button "Deployment Manager" at bounding box center [173, 940] width 108 height 15
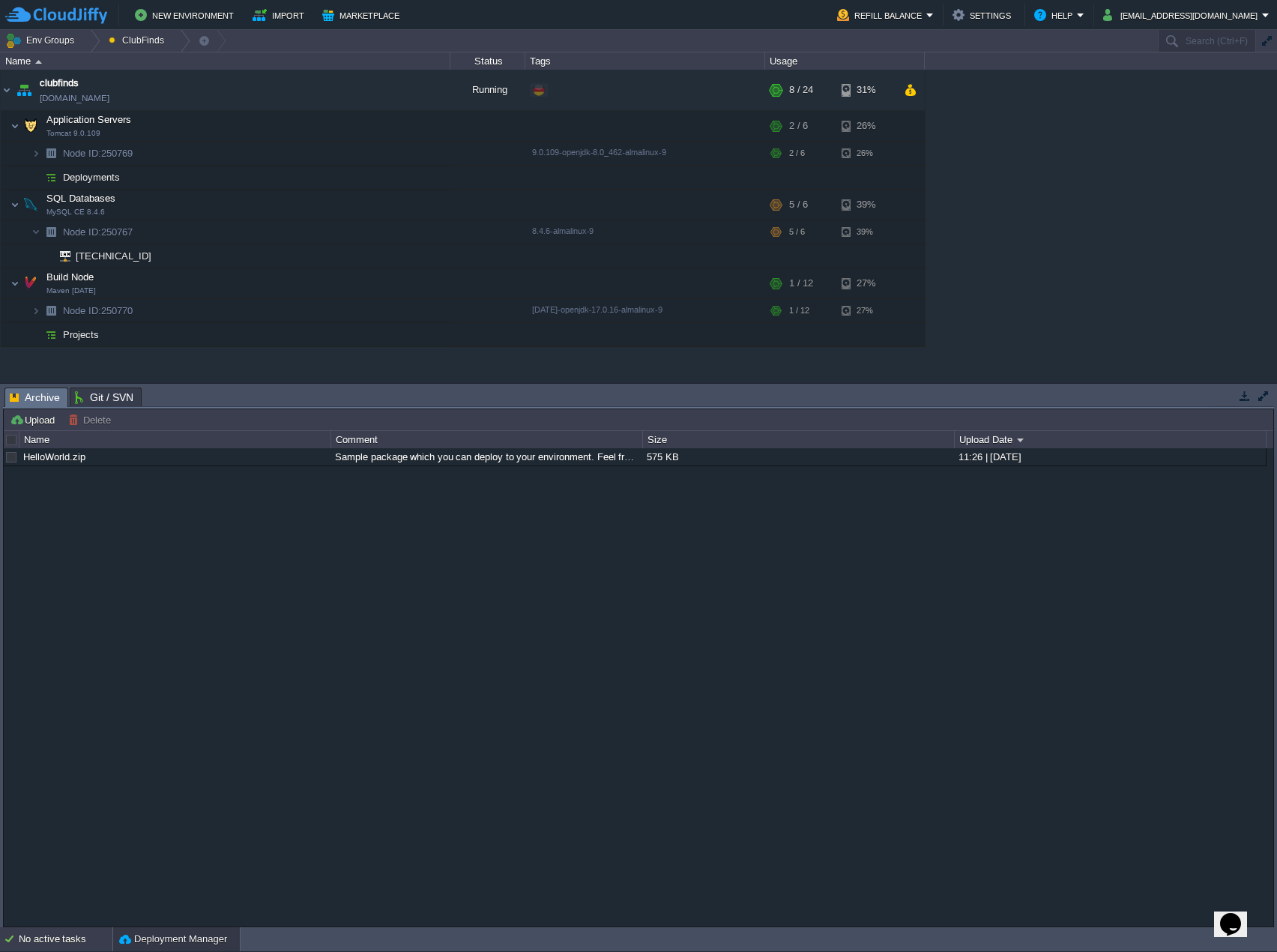
click at [53, 940] on div "No active tasks" at bounding box center [66, 938] width 94 height 24
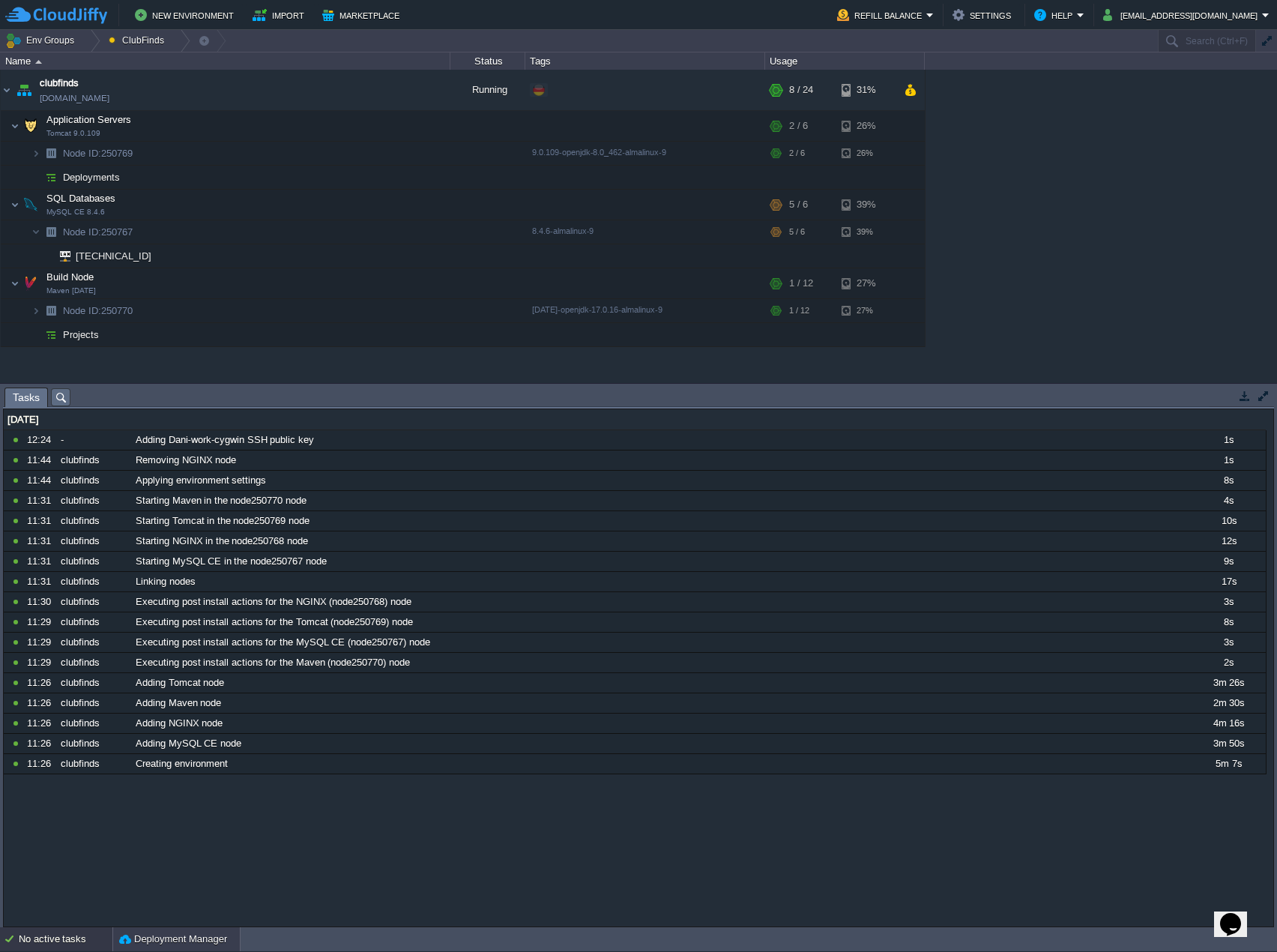
click at [150, 935] on button "Deployment Manager" at bounding box center [173, 939] width 108 height 15
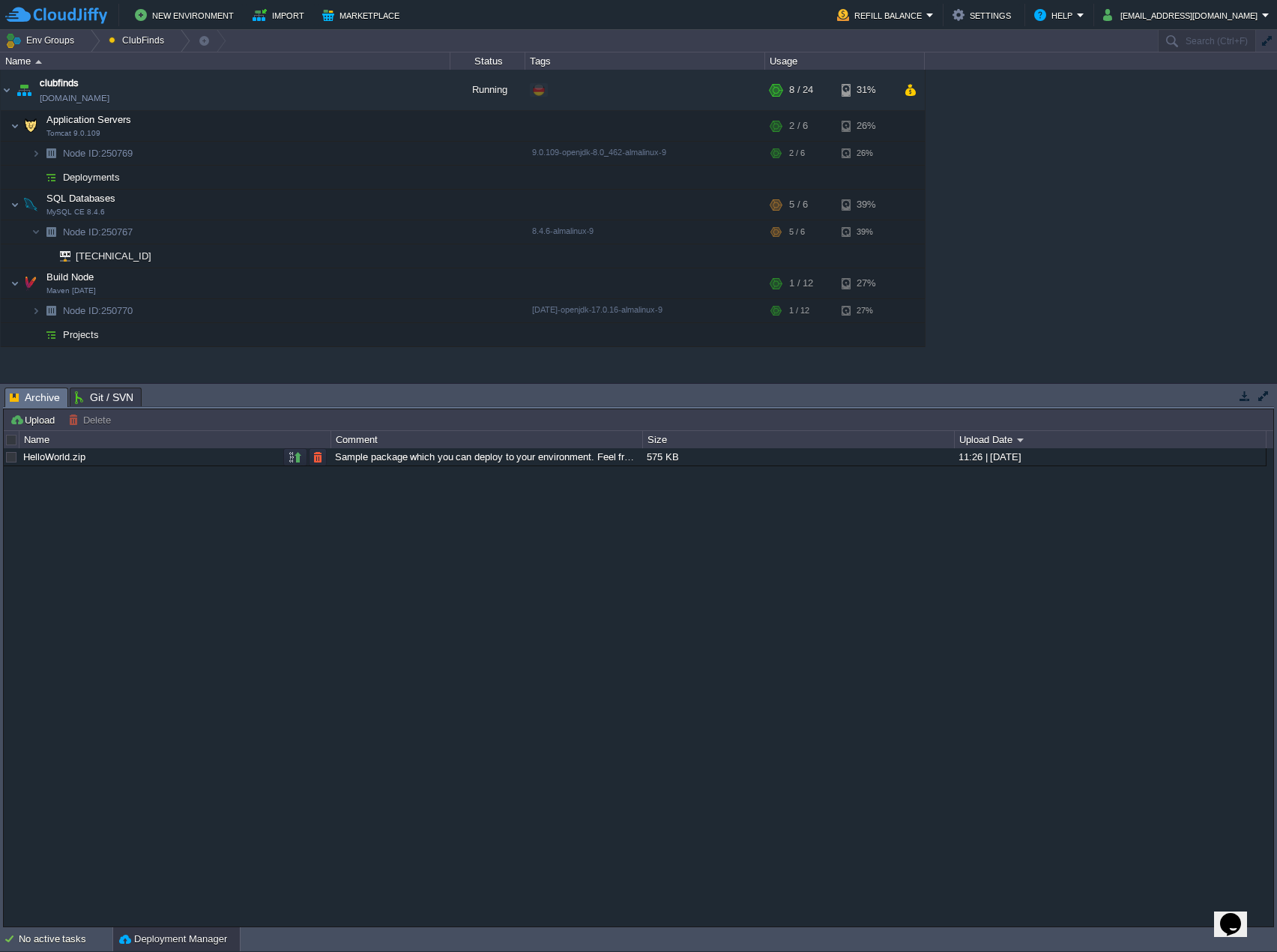
click at [14, 458] on div at bounding box center [11, 457] width 14 height 14
click at [13, 458] on div at bounding box center [11, 457] width 14 height 14
click at [297, 458] on button "button" at bounding box center [295, 457] width 14 height 14
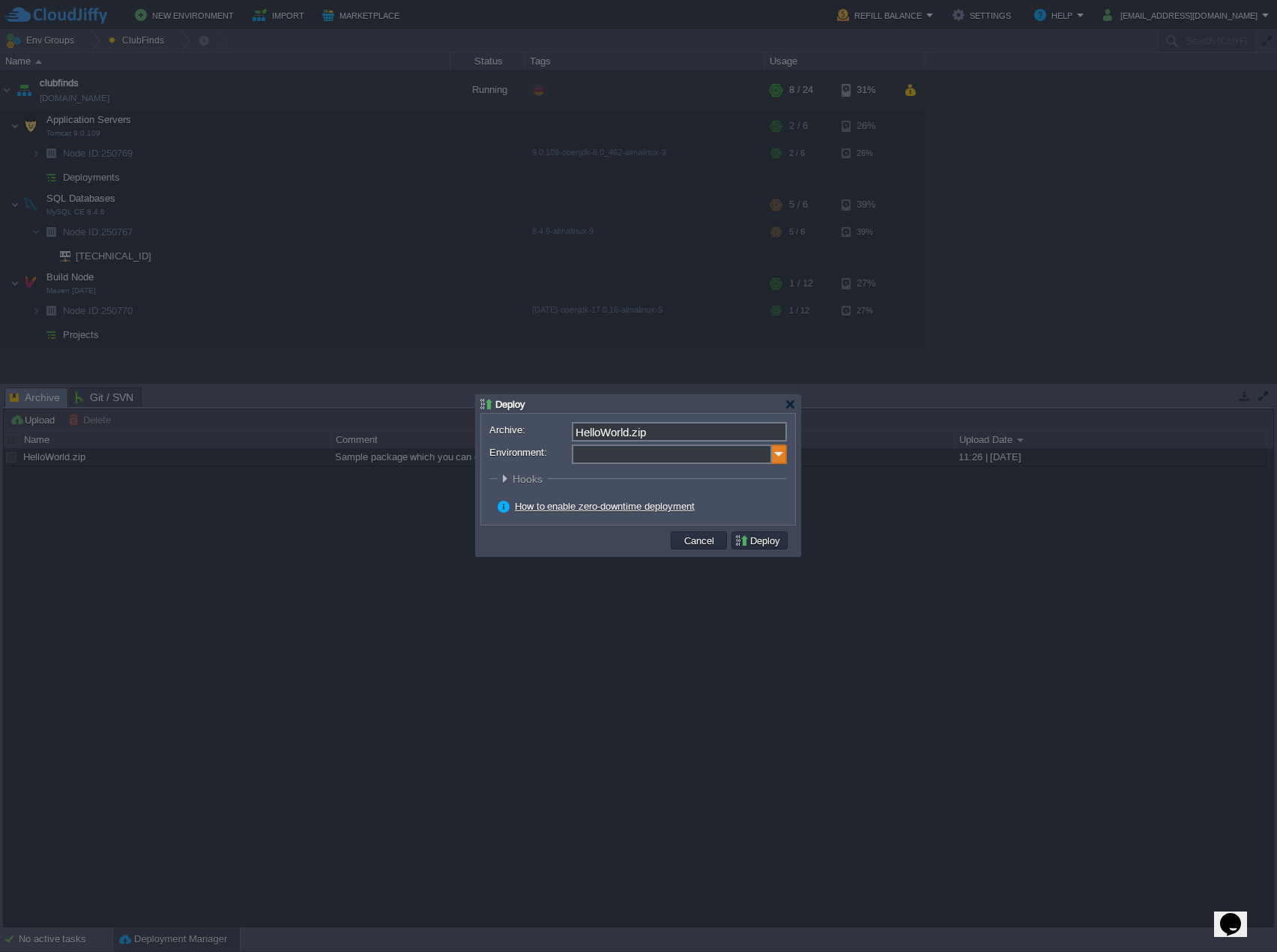
click at [777, 446] on img at bounding box center [779, 454] width 15 height 20
click at [698, 494] on div "Application Servers Tomcat 9.0.109" at bounding box center [678, 502] width 214 height 28
type input "Application Servers (clubfinds)"
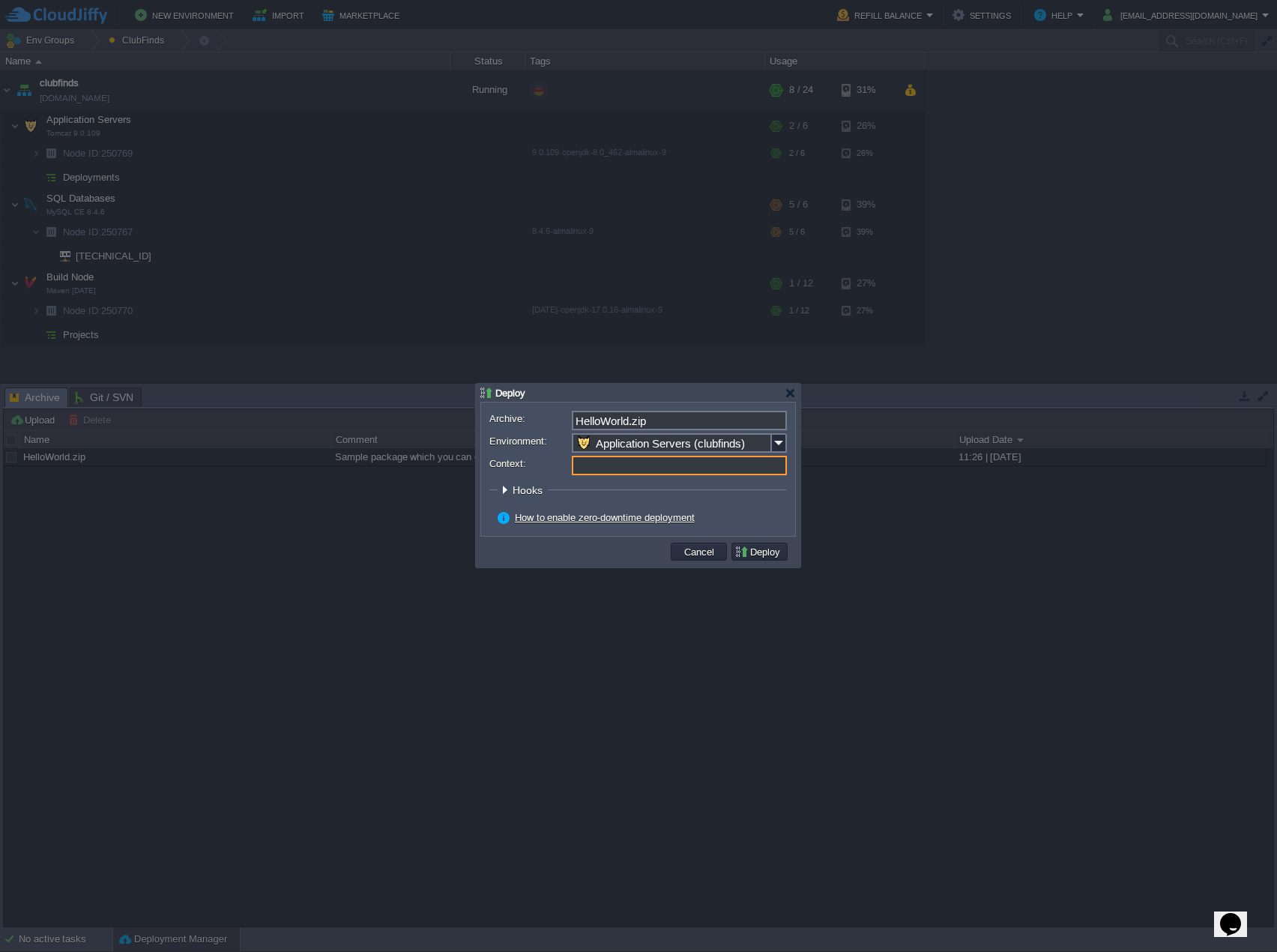
click at [767, 468] on input "Context:" at bounding box center [679, 466] width 215 height 20
type input "ROOT"
click at [757, 552] on button "Deploy" at bounding box center [759, 552] width 50 height 14
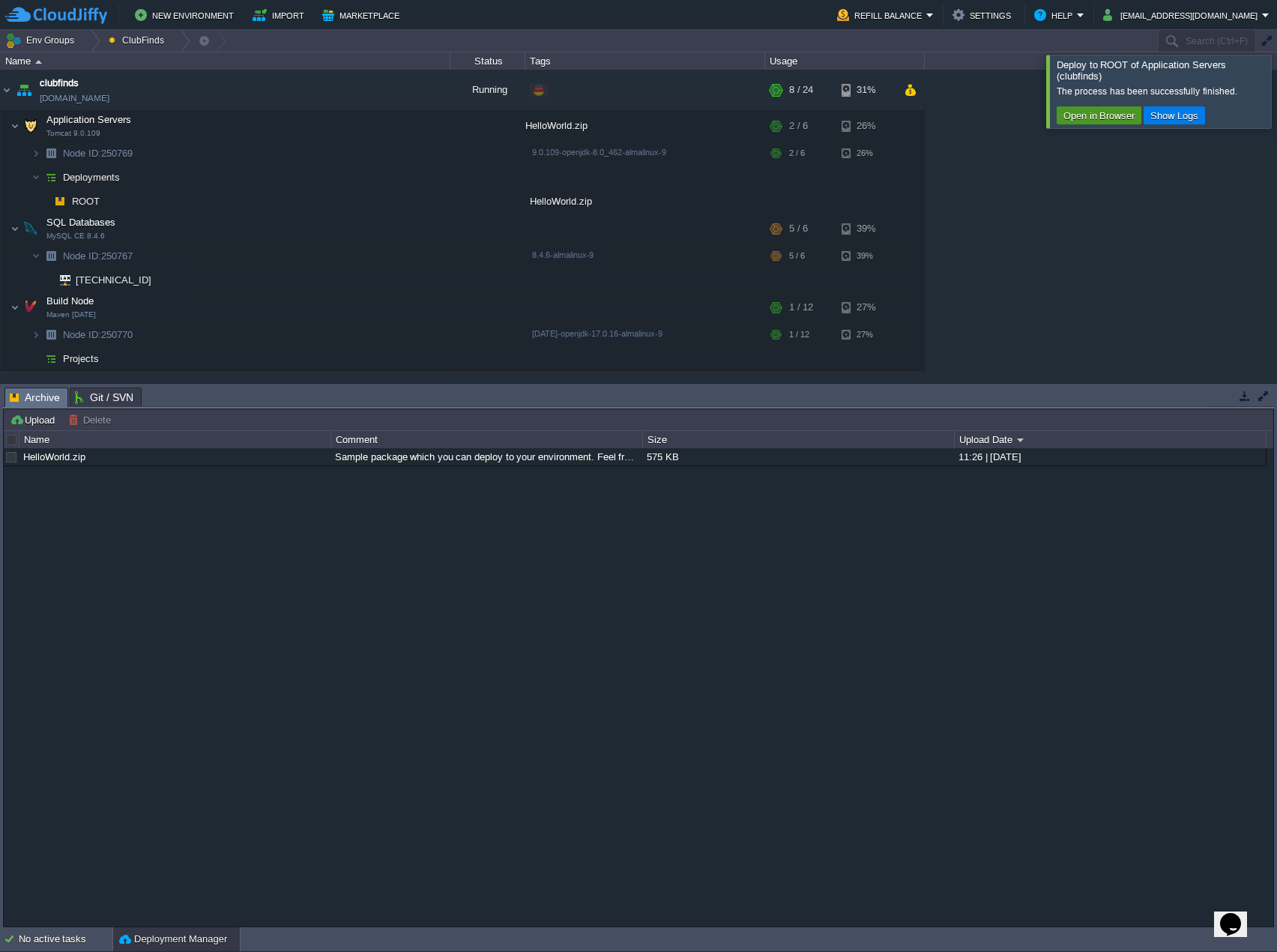
click at [1100, 121] on button "Open in Browser" at bounding box center [1098, 115] width 80 height 14
